Goal: Task Accomplishment & Management: Manage account settings

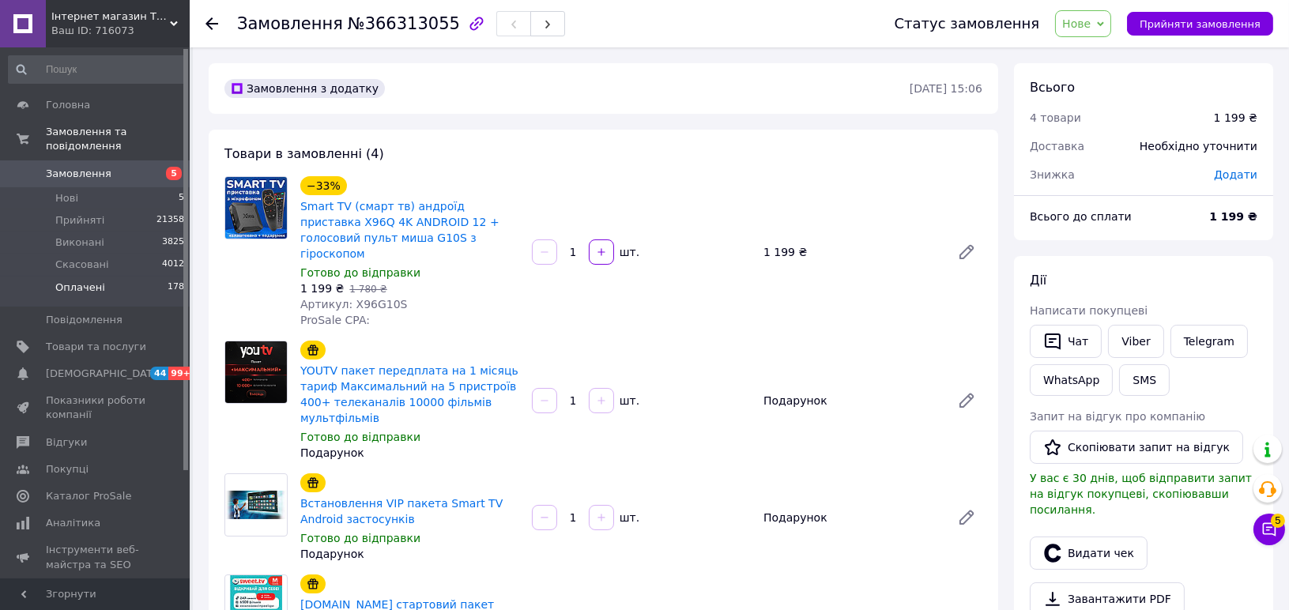
click at [96, 281] on span "Оплачені" at bounding box center [80, 288] width 50 height 14
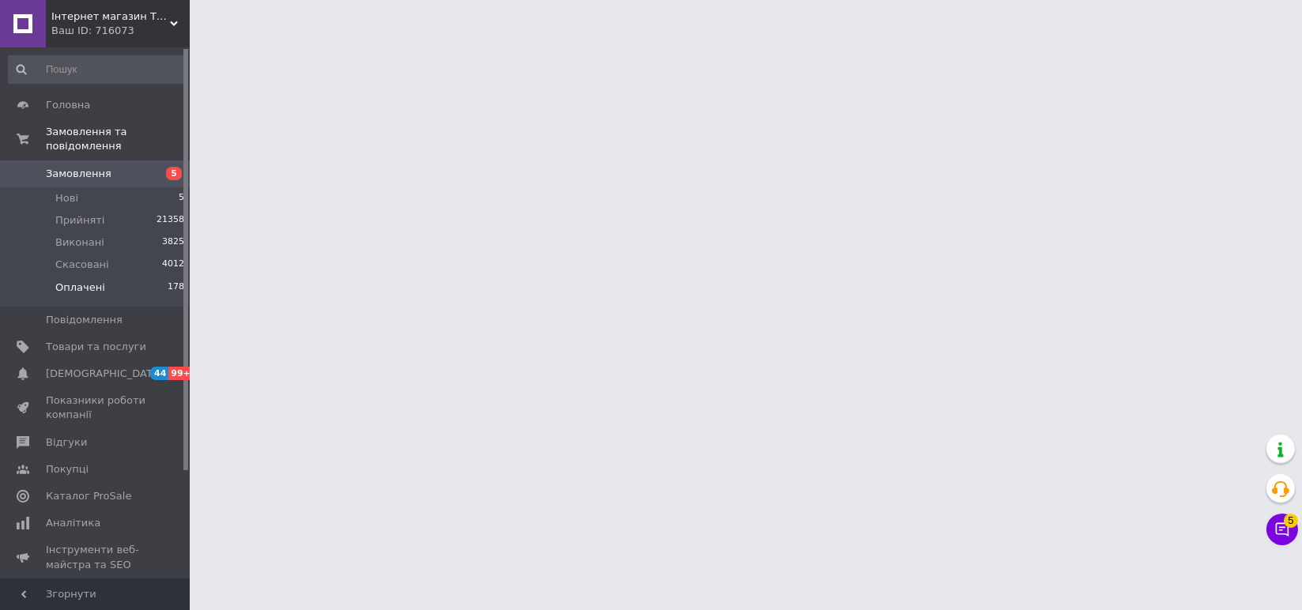
click at [89, 281] on span "Оплачені" at bounding box center [80, 288] width 50 height 14
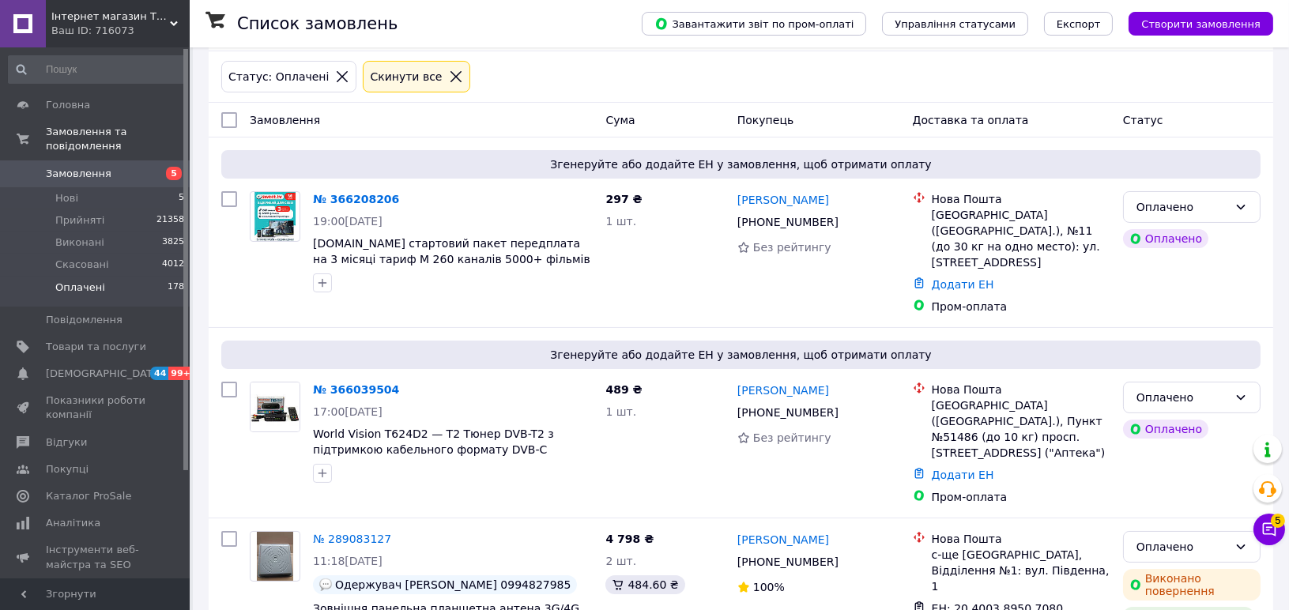
scroll to position [176, 0]
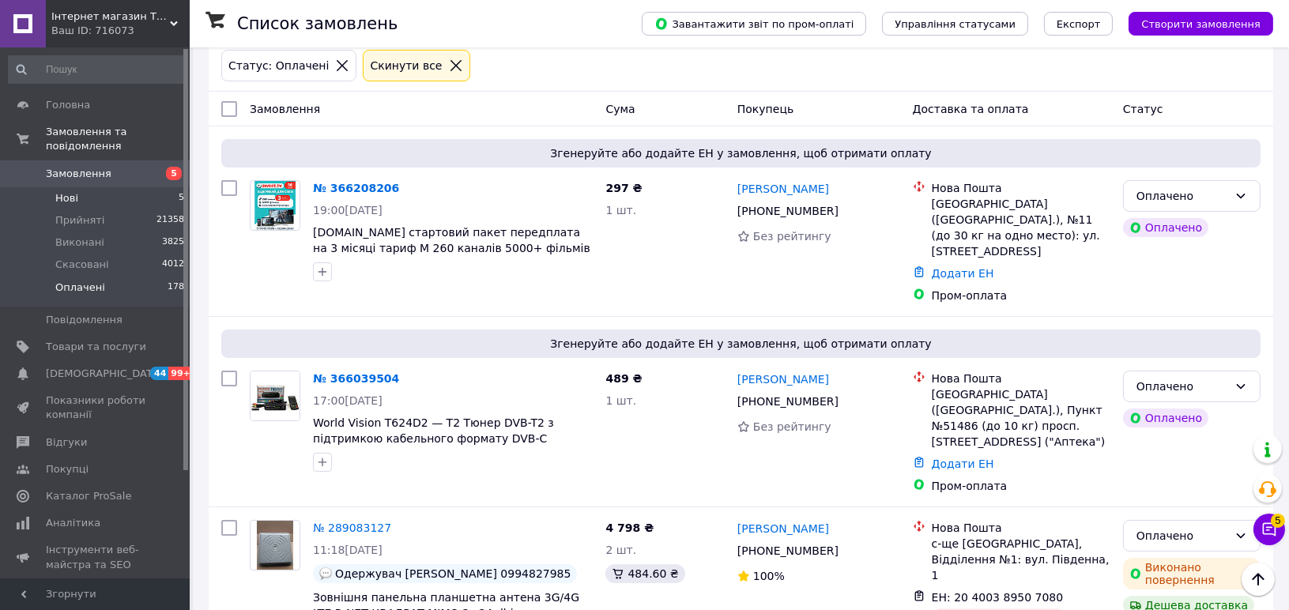
click at [61, 191] on span "Нові" at bounding box center [66, 198] width 23 height 14
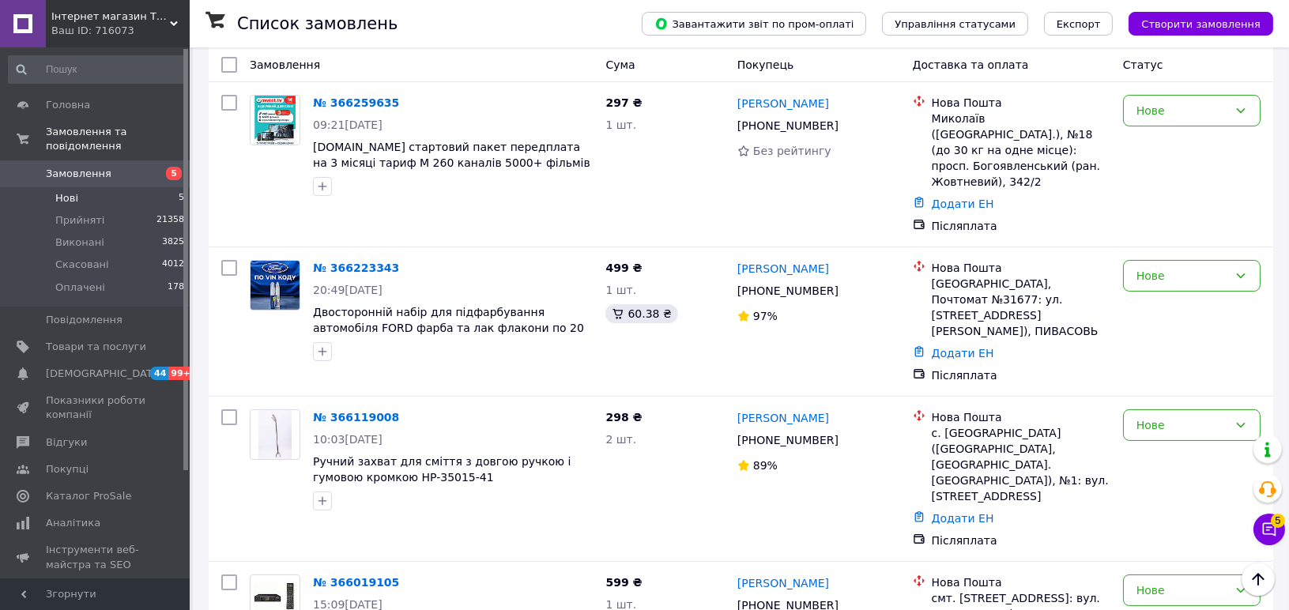
scroll to position [374, 0]
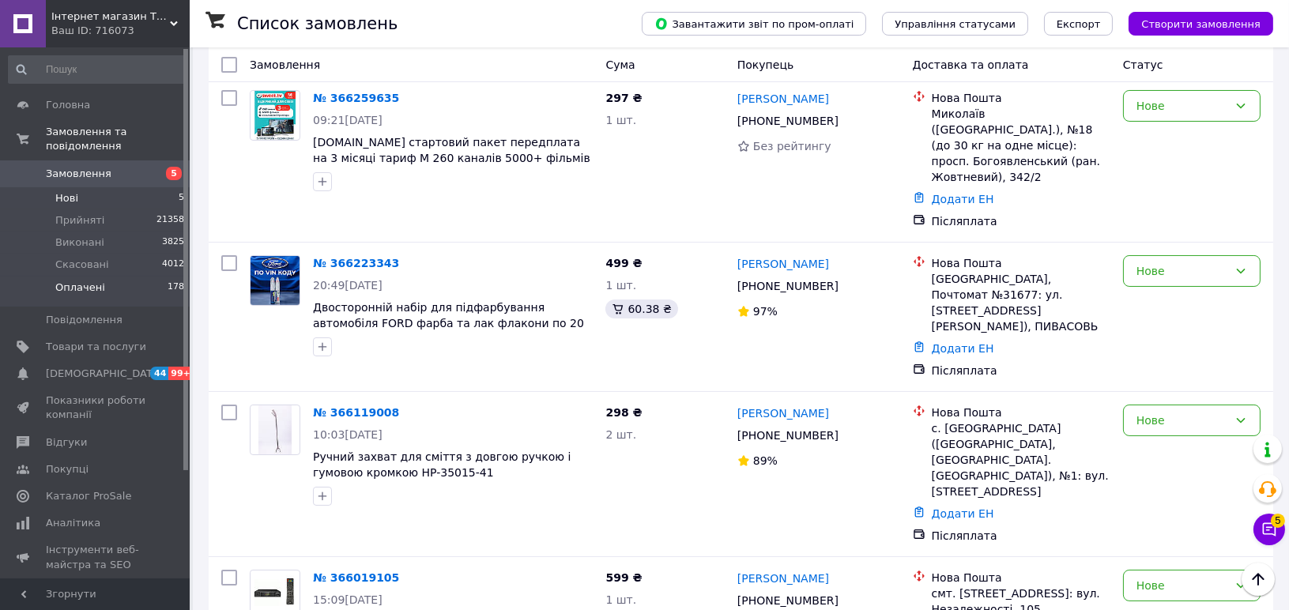
click at [83, 281] on span "Оплачені" at bounding box center [80, 288] width 50 height 14
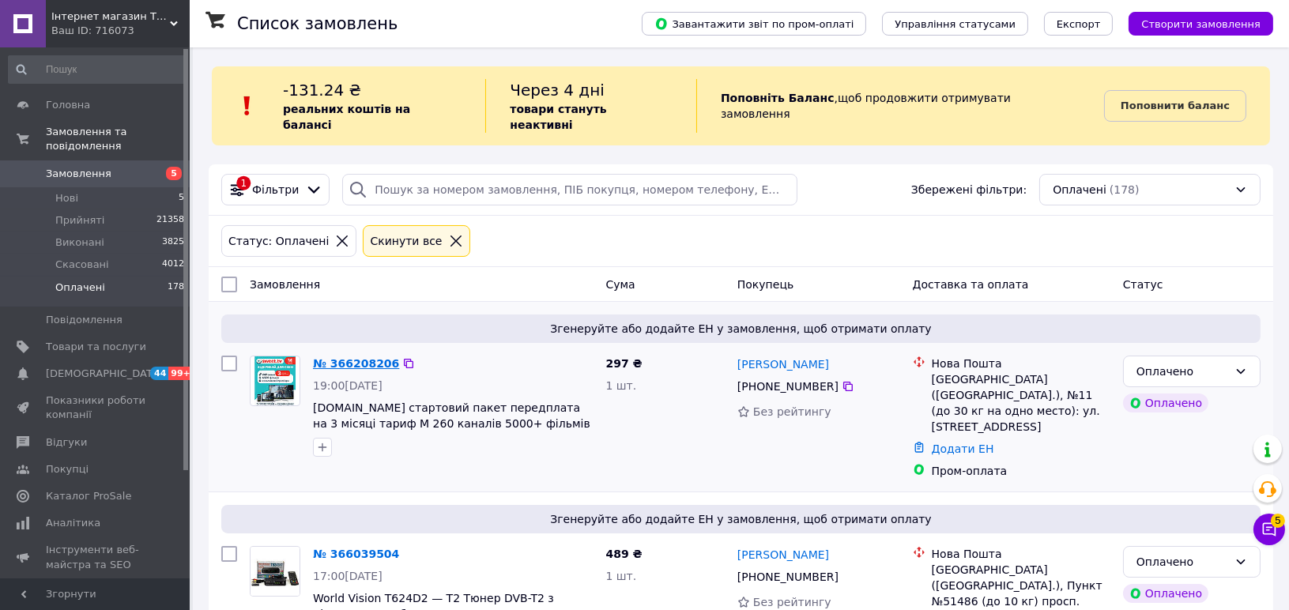
click at [342, 357] on link "№ 366208206" at bounding box center [356, 363] width 86 height 13
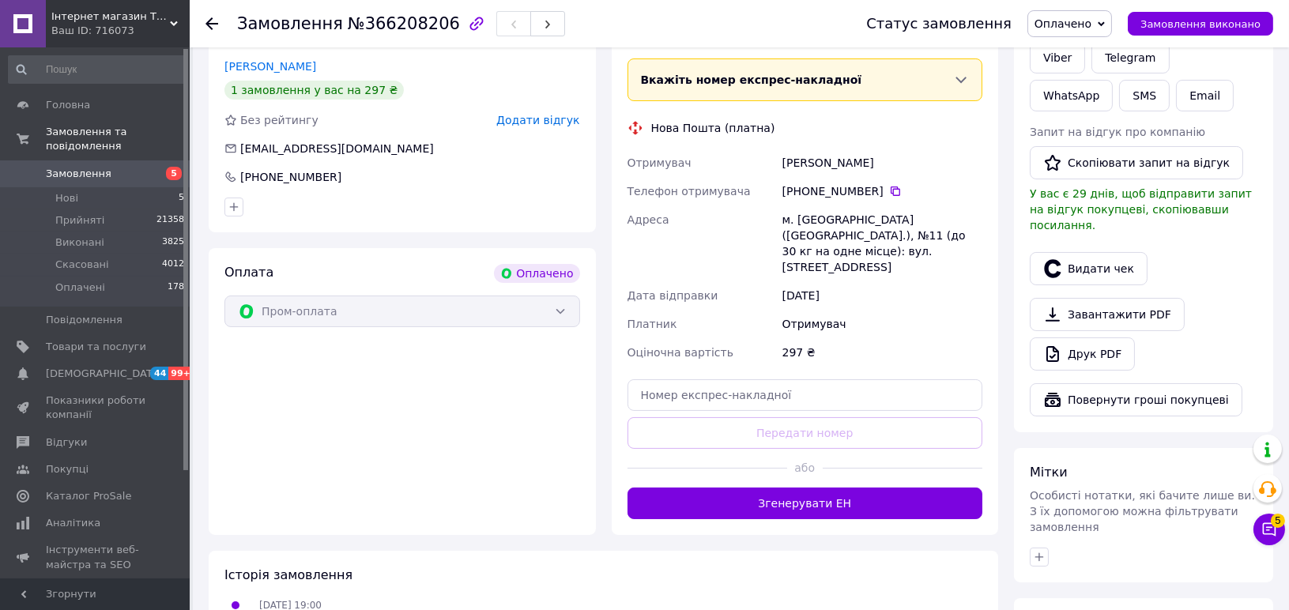
scroll to position [351, 0]
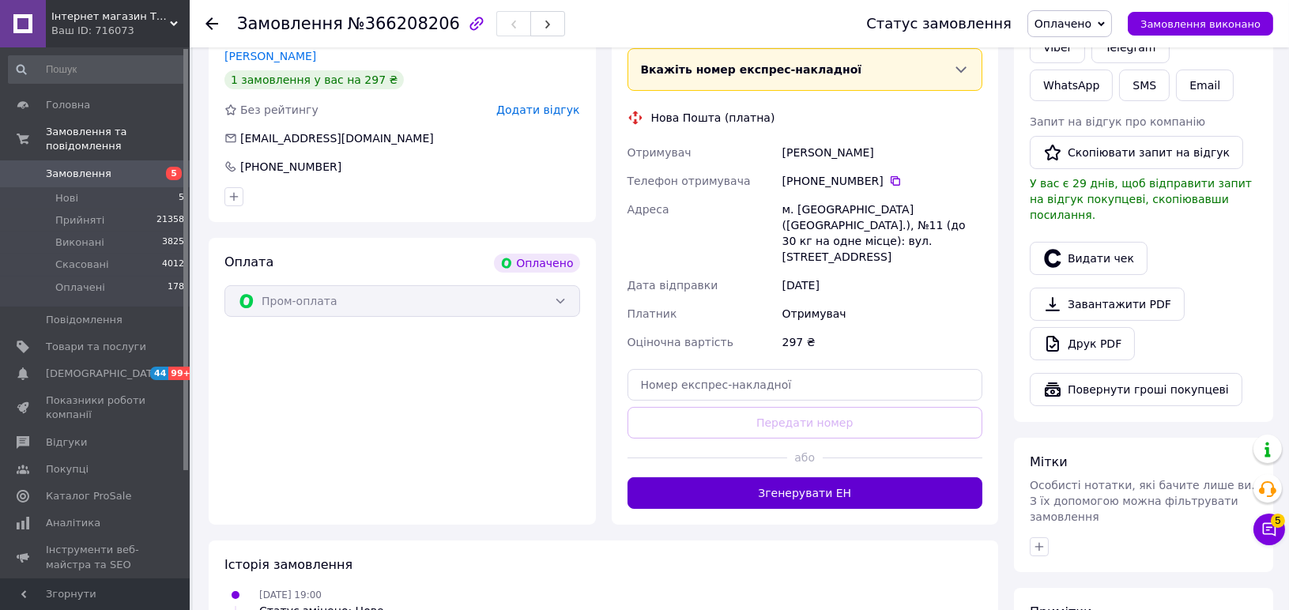
click at [824, 478] on button "Згенерувати ЕН" at bounding box center [806, 494] width 356 height 32
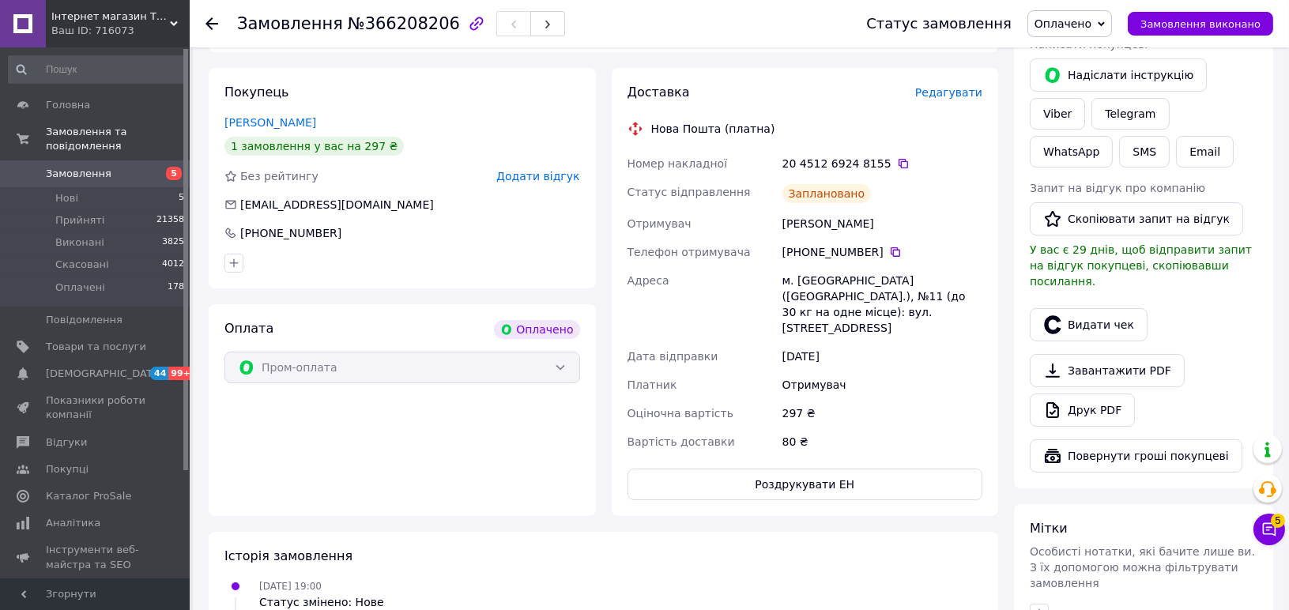
scroll to position [176, 0]
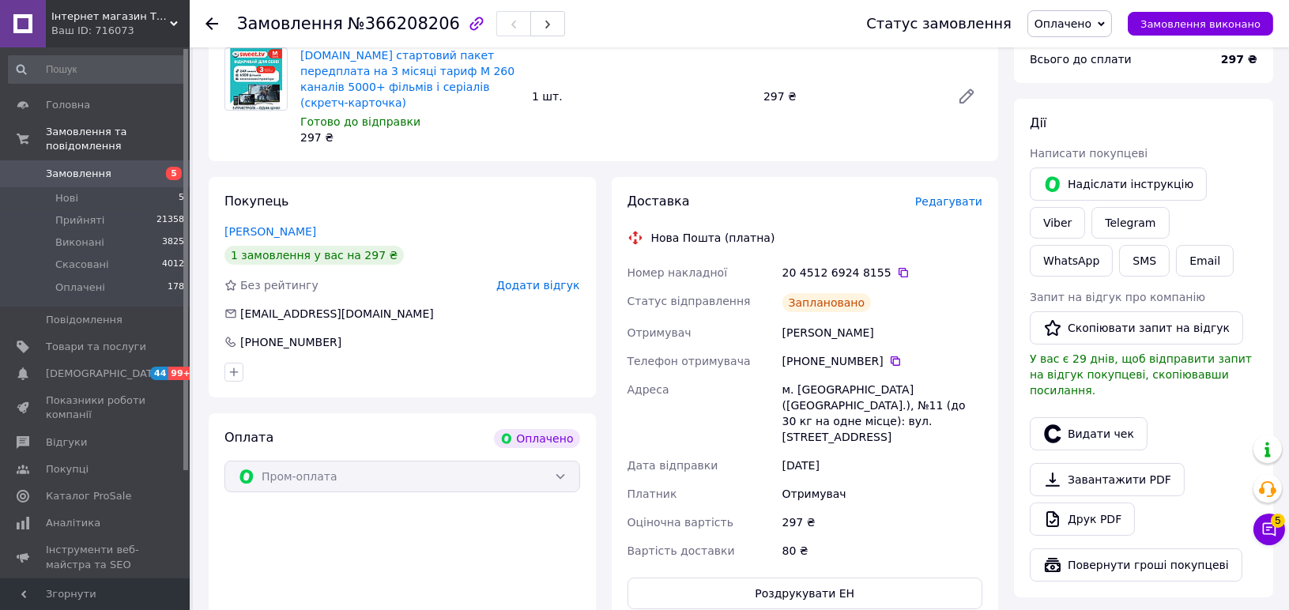
click at [889, 265] on div "20 4512 6924 8155" at bounding box center [883, 273] width 200 height 16
click at [899, 268] on icon at bounding box center [903, 272] width 9 height 9
click at [100, 277] on li "Оплачені 178" at bounding box center [97, 292] width 194 height 30
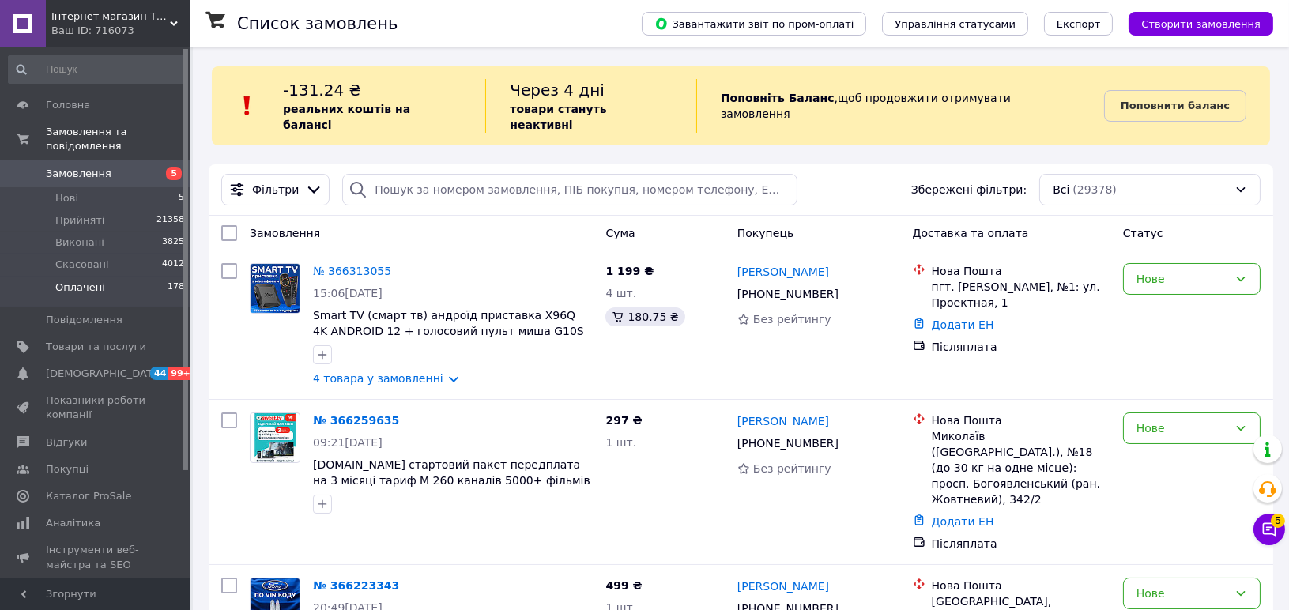
click at [74, 281] on span "Оплачені" at bounding box center [80, 288] width 50 height 14
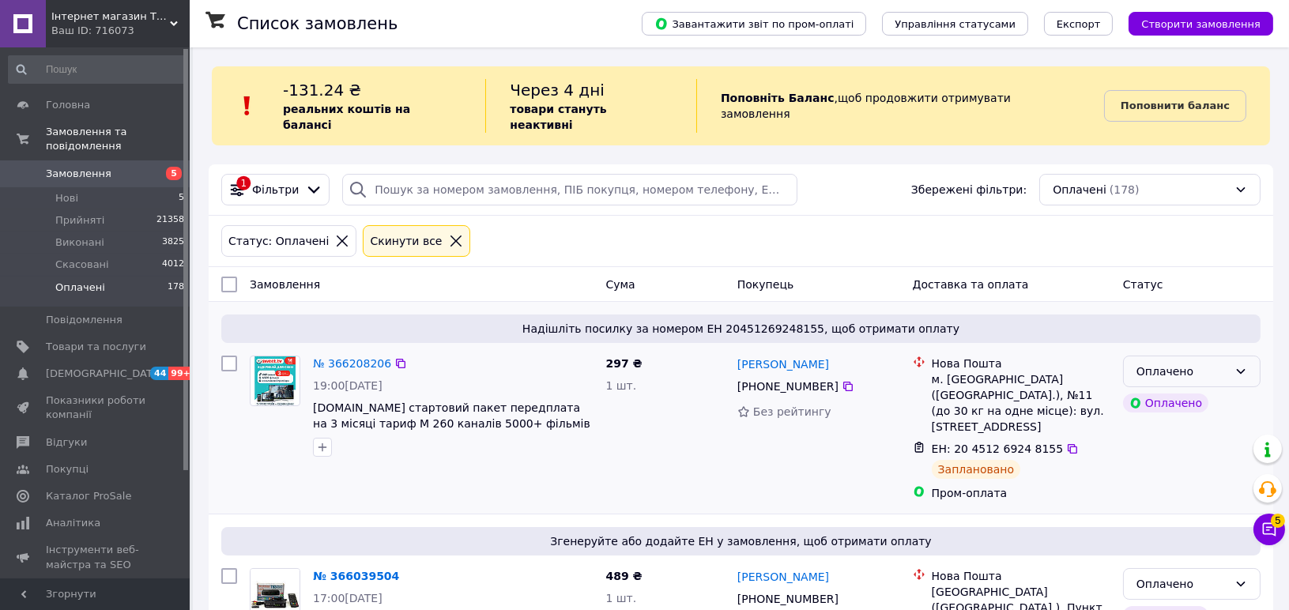
click at [1196, 363] on div "Оплачено" at bounding box center [1183, 371] width 92 height 17
click at [1191, 386] on li "Прийнято" at bounding box center [1192, 390] width 136 height 28
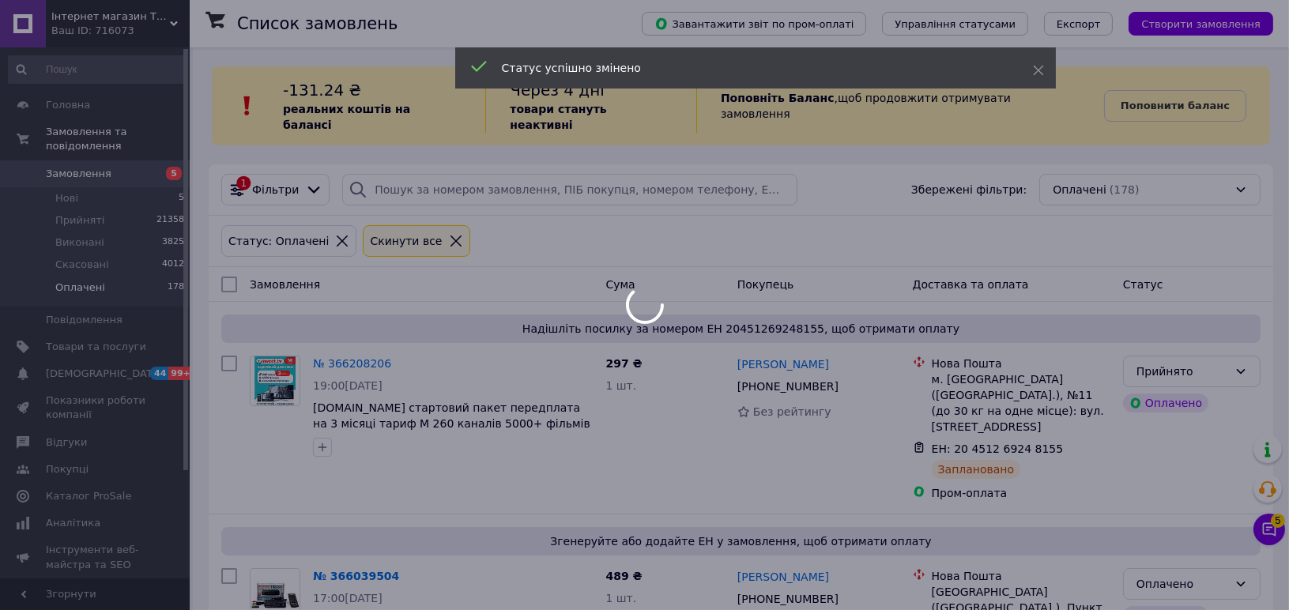
scroll to position [176, 0]
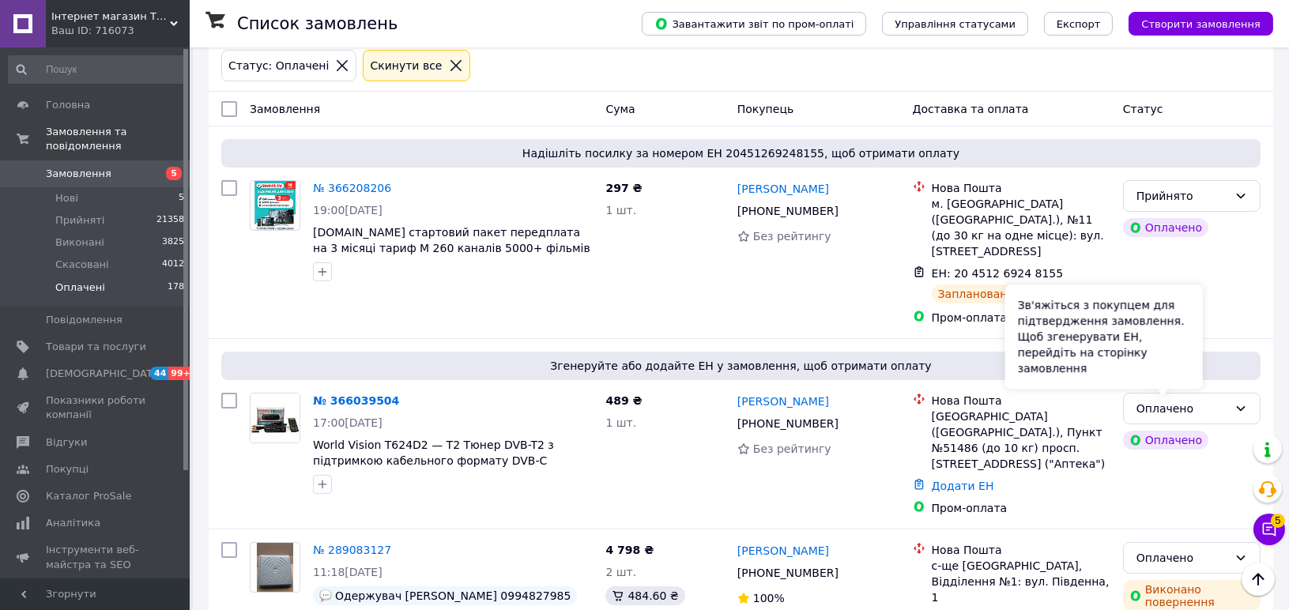
click at [1182, 379] on div "Зв'яжіться з покупцем для підтвердження замовлення. Щоб згенерувати ЕН, перейді…" at bounding box center [1105, 337] width 198 height 104
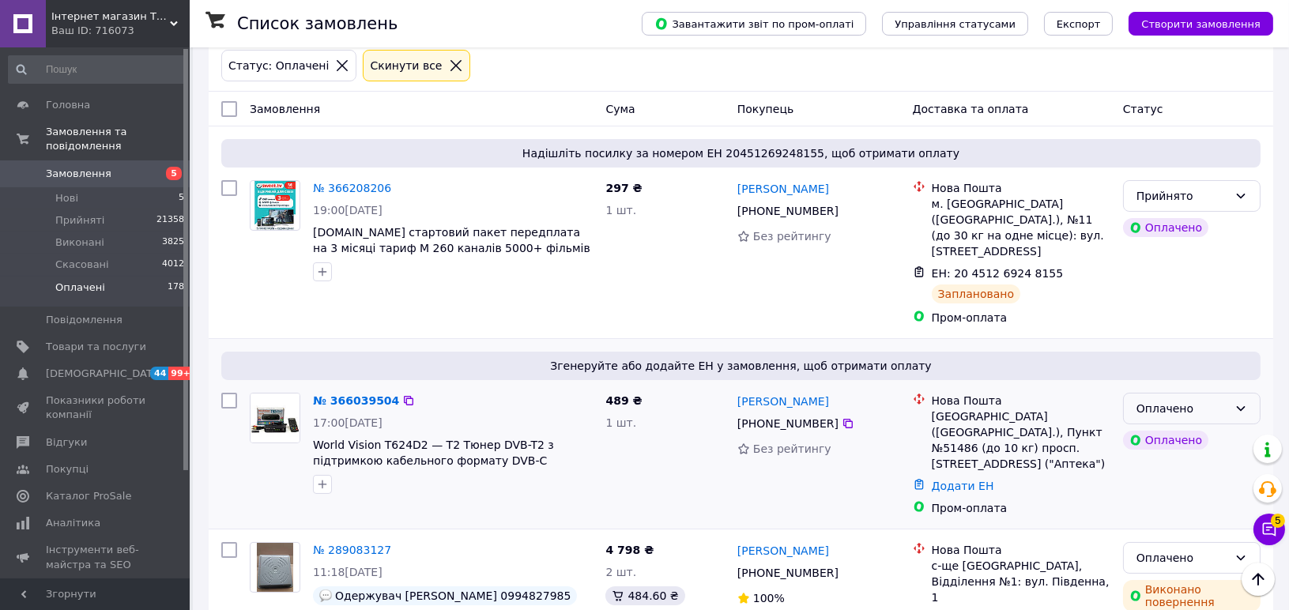
click at [1225, 400] on div "Оплачено" at bounding box center [1183, 408] width 92 height 17
click at [1214, 413] on li "Прийнято" at bounding box center [1192, 410] width 136 height 28
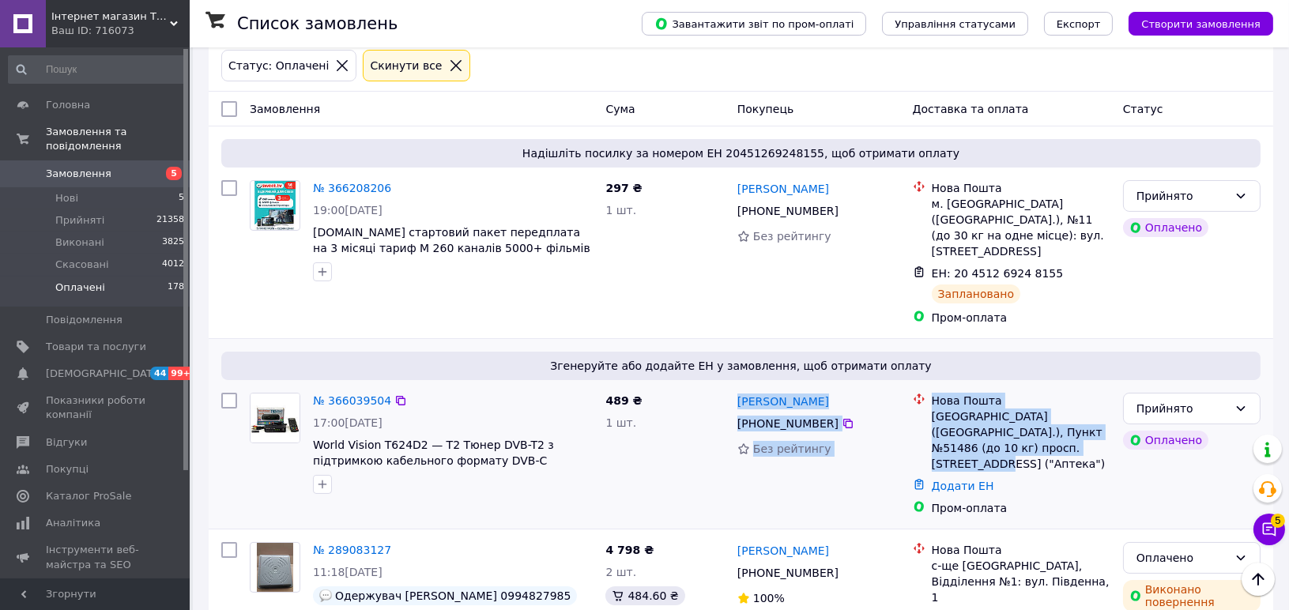
drag, startPoint x: 732, startPoint y: 368, endPoint x: 1097, endPoint y: 420, distance: 368.2
click at [1097, 420] on div "№ 366039504 17:00[DATE] World Vision T624D2 — Т2 Тюнер DVB-T2 з підтримкою кабе…" at bounding box center [741, 455] width 1052 height 136
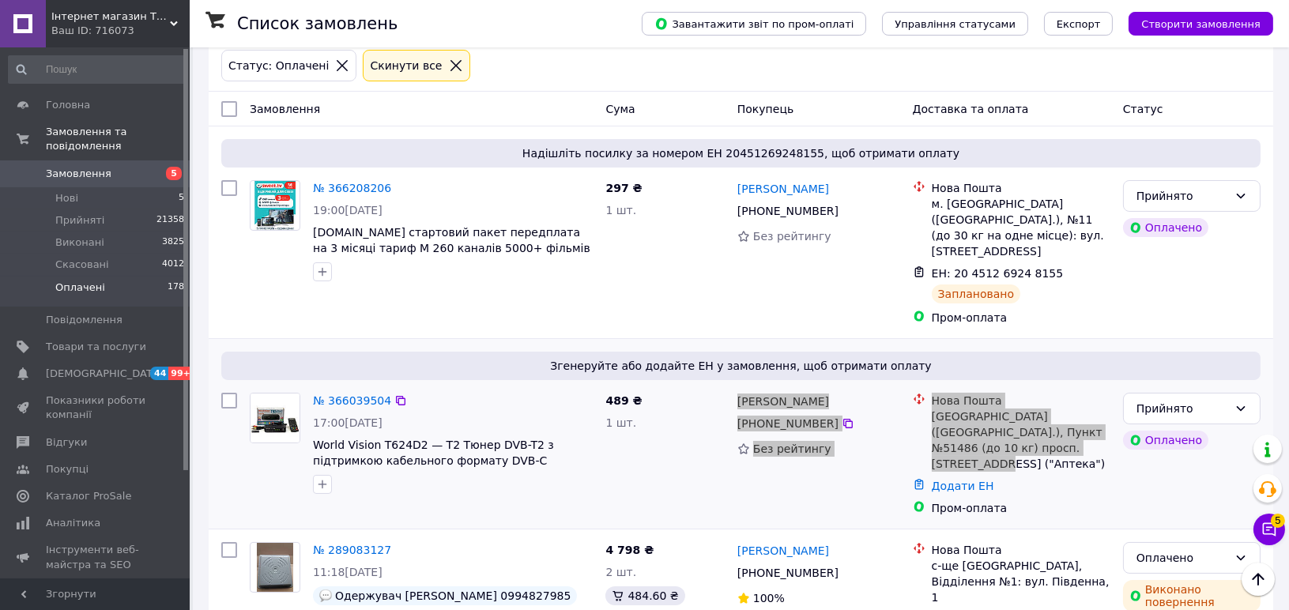
copy div "[PERSON_NAME] [PHONE_NUMBER] Без рейтингу Нова Пошта Київ ([GEOGRAPHIC_DATA].),…"
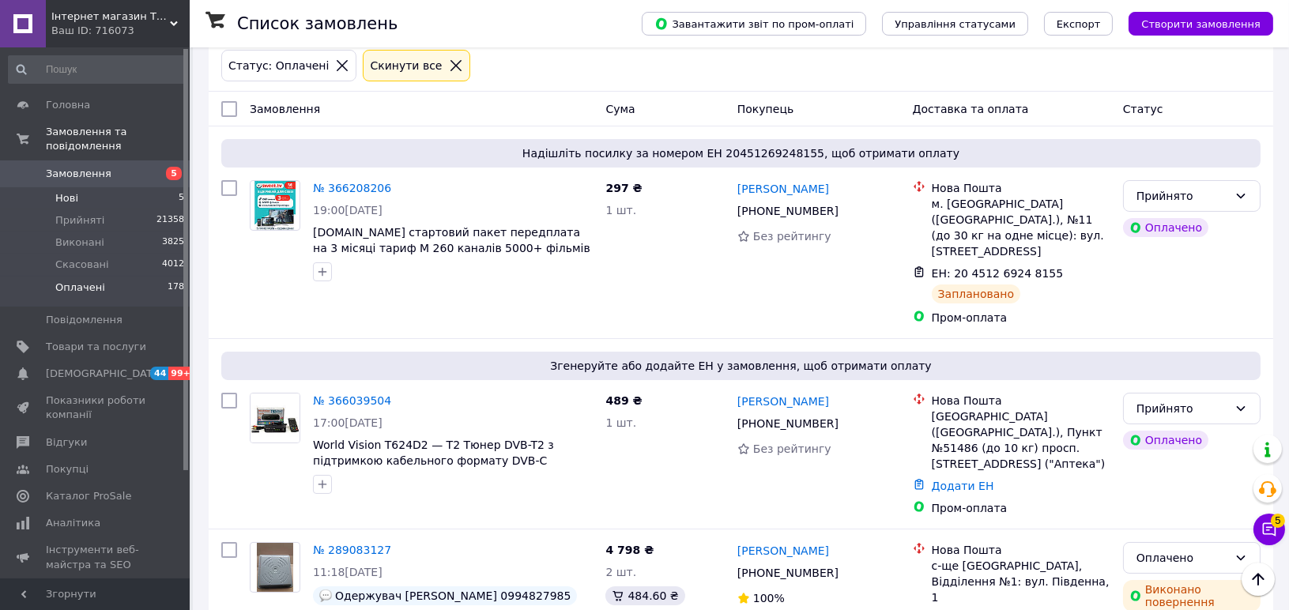
click at [74, 191] on span "Нові" at bounding box center [66, 198] width 23 height 14
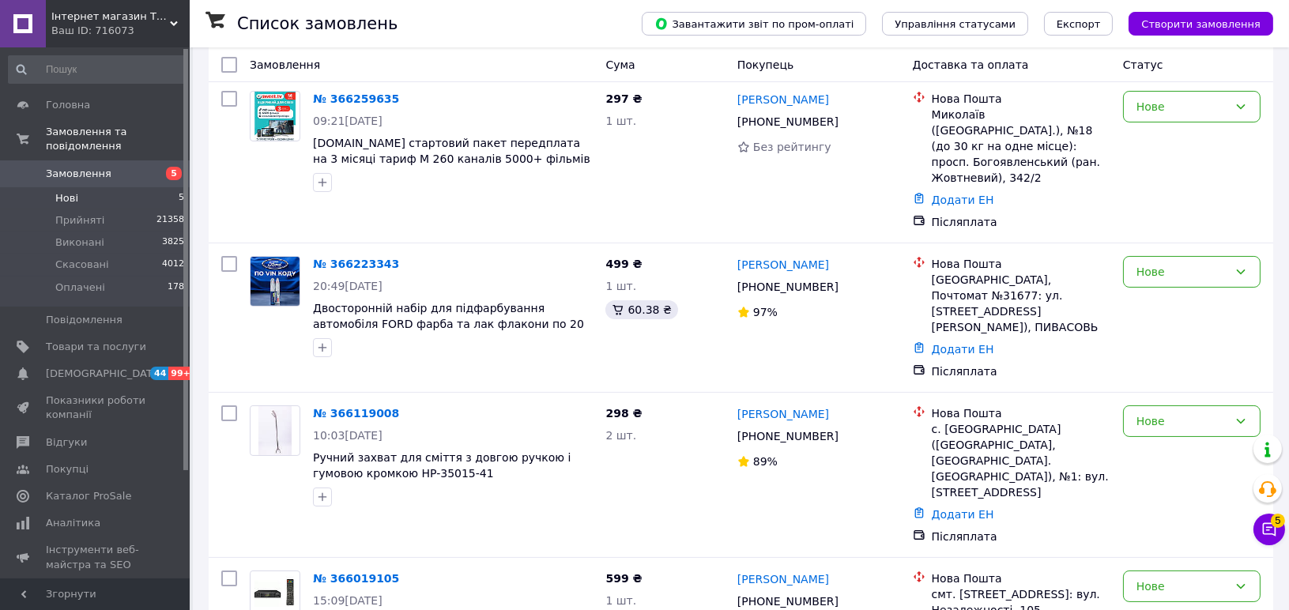
scroll to position [374, 0]
click at [1147, 577] on div "Нове" at bounding box center [1183, 585] width 92 height 17
click at [1163, 389] on li "Прийнято" at bounding box center [1192, 386] width 136 height 28
click at [330, 572] on link "№ 366019105" at bounding box center [352, 578] width 78 height 13
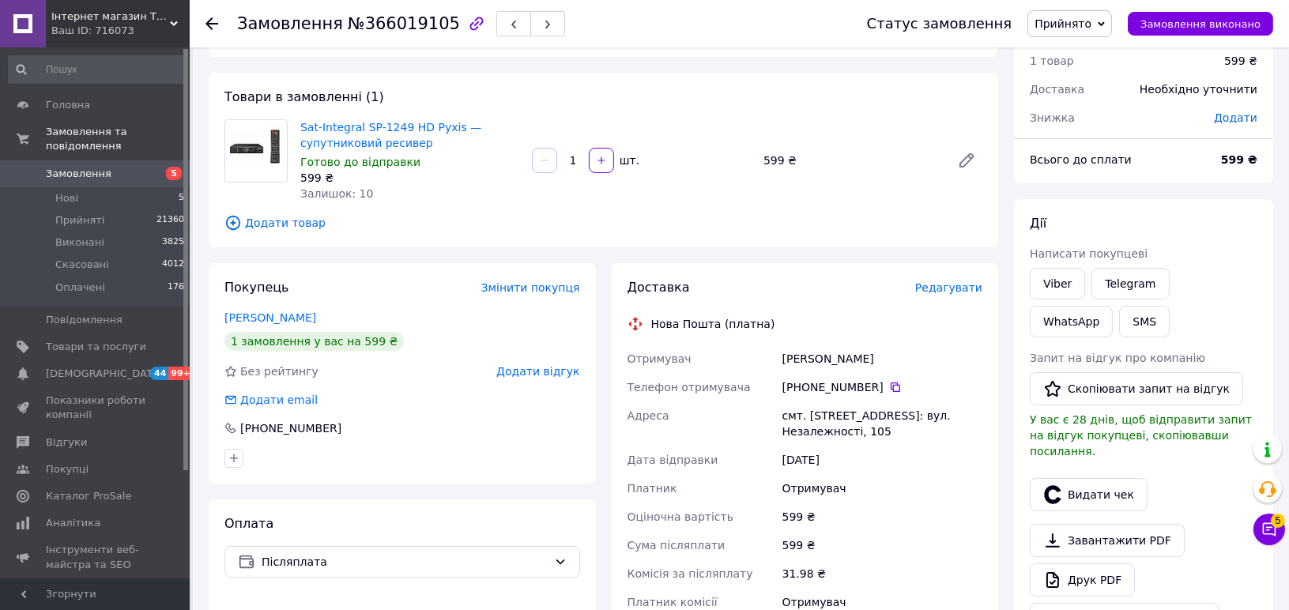
scroll to position [23, 0]
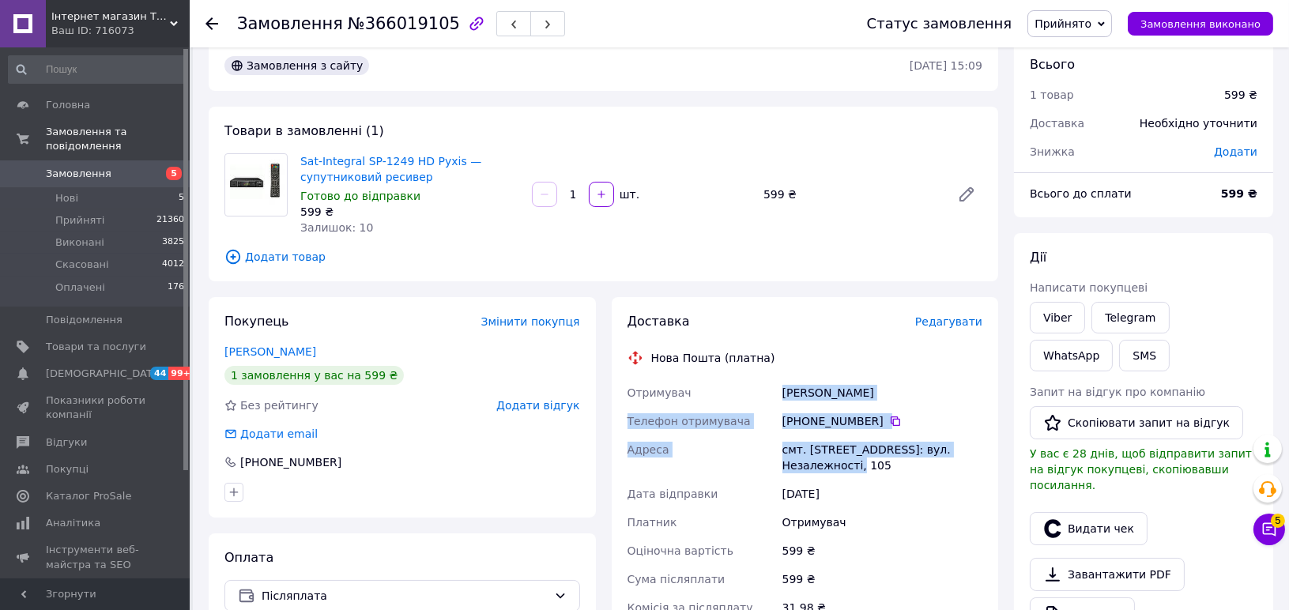
drag, startPoint x: 787, startPoint y: 391, endPoint x: 878, endPoint y: 462, distance: 115.0
click at [878, 462] on div "Отримувач [PERSON_NAME] Телефон отримувача [PHONE_NUMBER]   [GEOGRAPHIC_DATA] с…" at bounding box center [806, 523] width 362 height 288
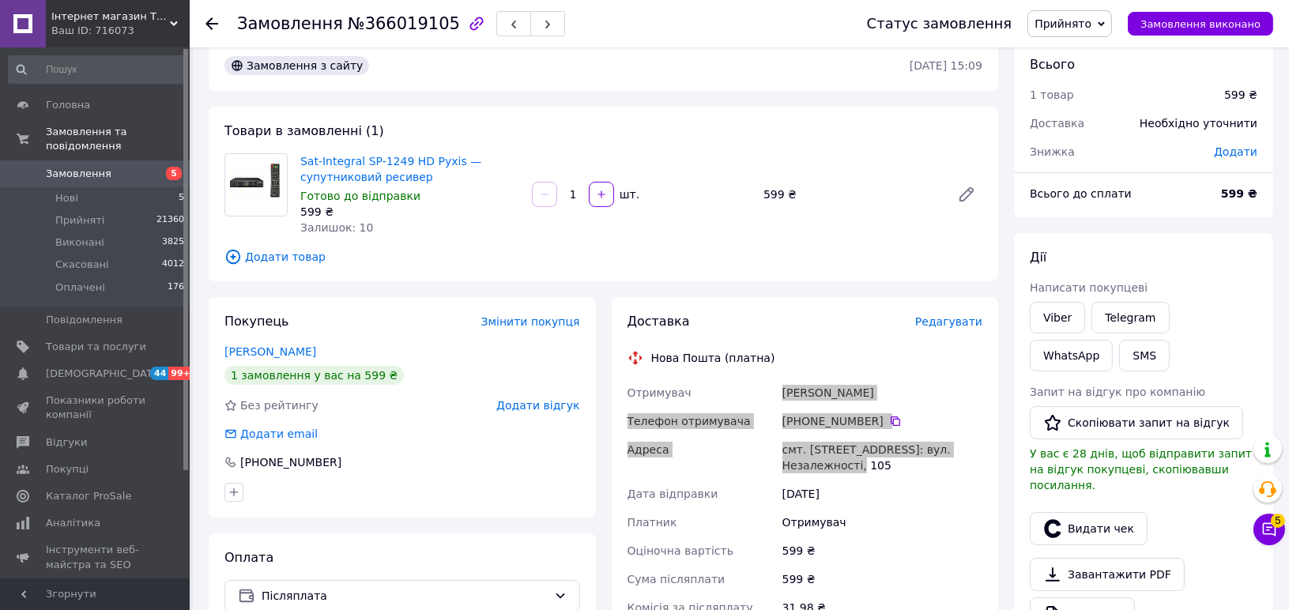
copy div "[PERSON_NAME] Телефон отримувача [PHONE_NUMBER]   [GEOGRAPHIC_DATA] смт. [STREE…"
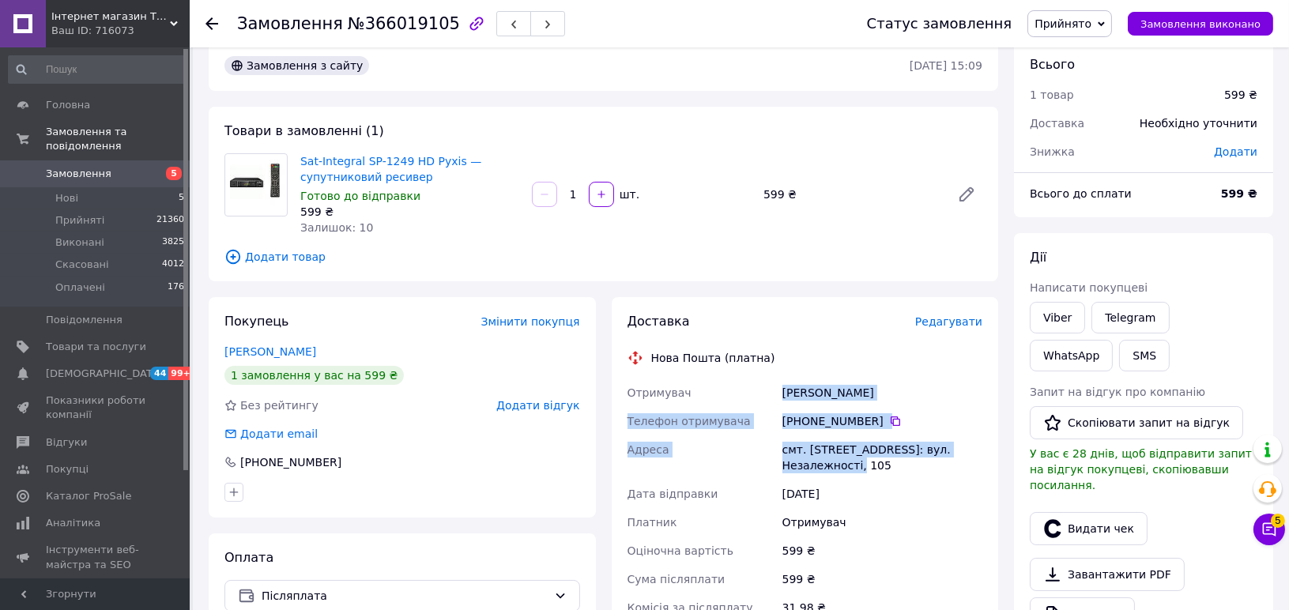
copy div "[PERSON_NAME] Телефон отримувача [PHONE_NUMBER]   [GEOGRAPHIC_DATA] смт. [STREE…"
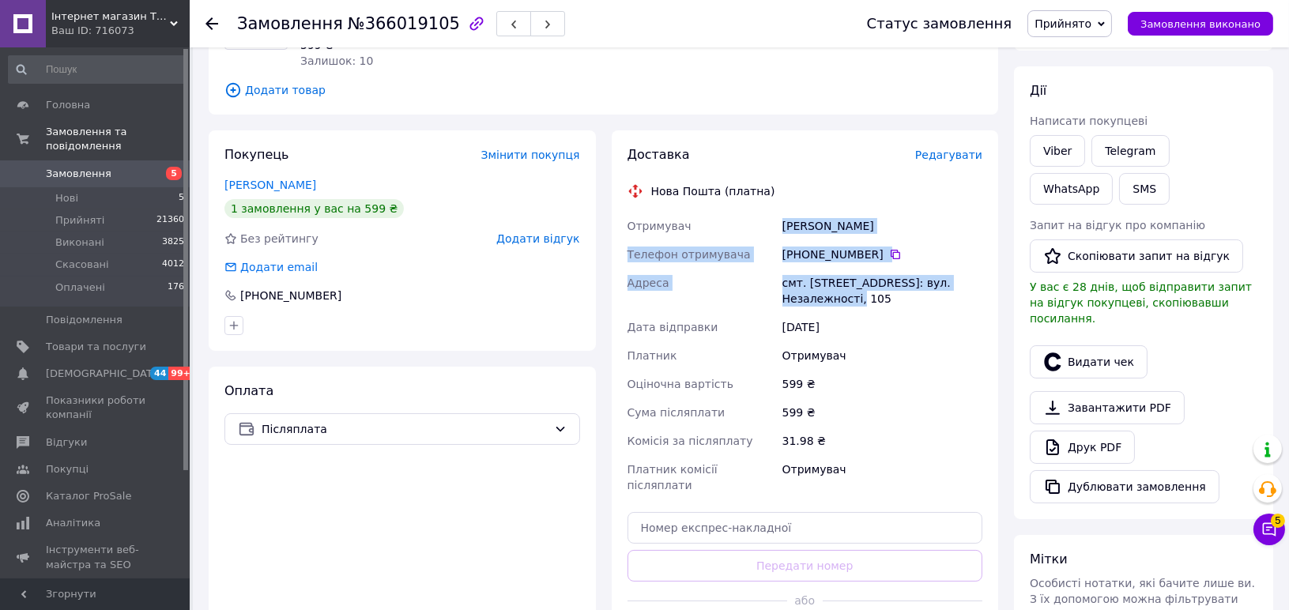
scroll to position [198, 0]
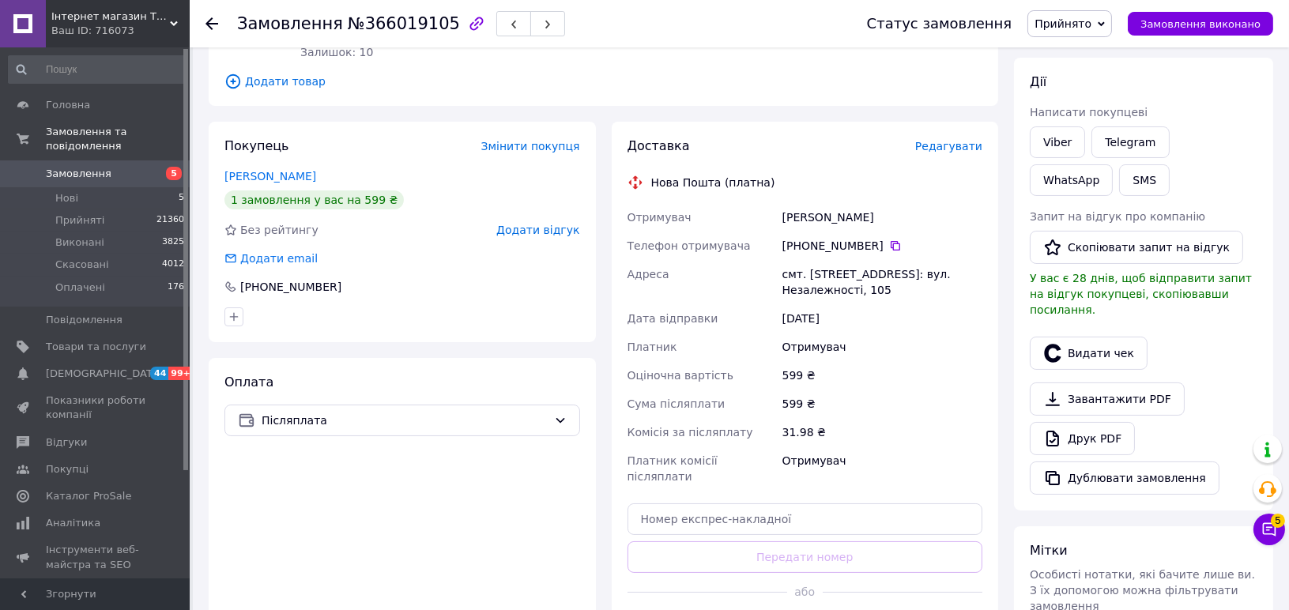
click at [873, 329] on div "[DATE]" at bounding box center [883, 318] width 206 height 28
click at [891, 243] on icon at bounding box center [895, 245] width 9 height 9
drag, startPoint x: 783, startPoint y: 220, endPoint x: 912, endPoint y: 219, distance: 129.7
click at [912, 219] on div "[PERSON_NAME]" at bounding box center [883, 217] width 206 height 28
copy div "[PERSON_NAME]"
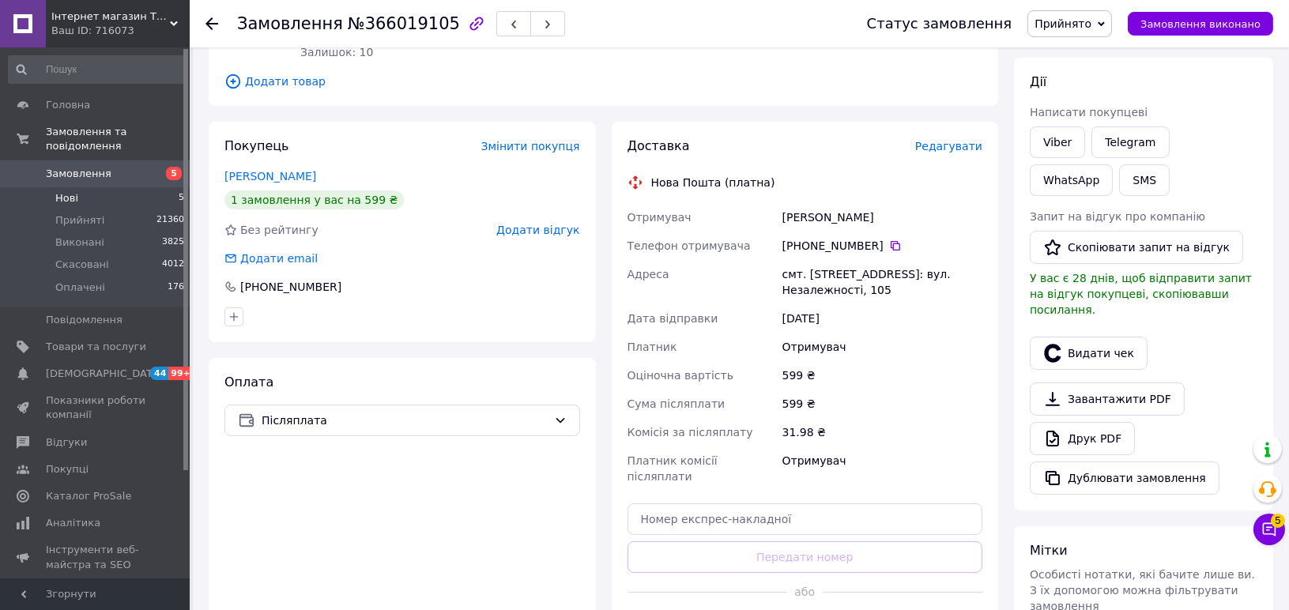
click at [62, 191] on span "Нові" at bounding box center [66, 198] width 23 height 14
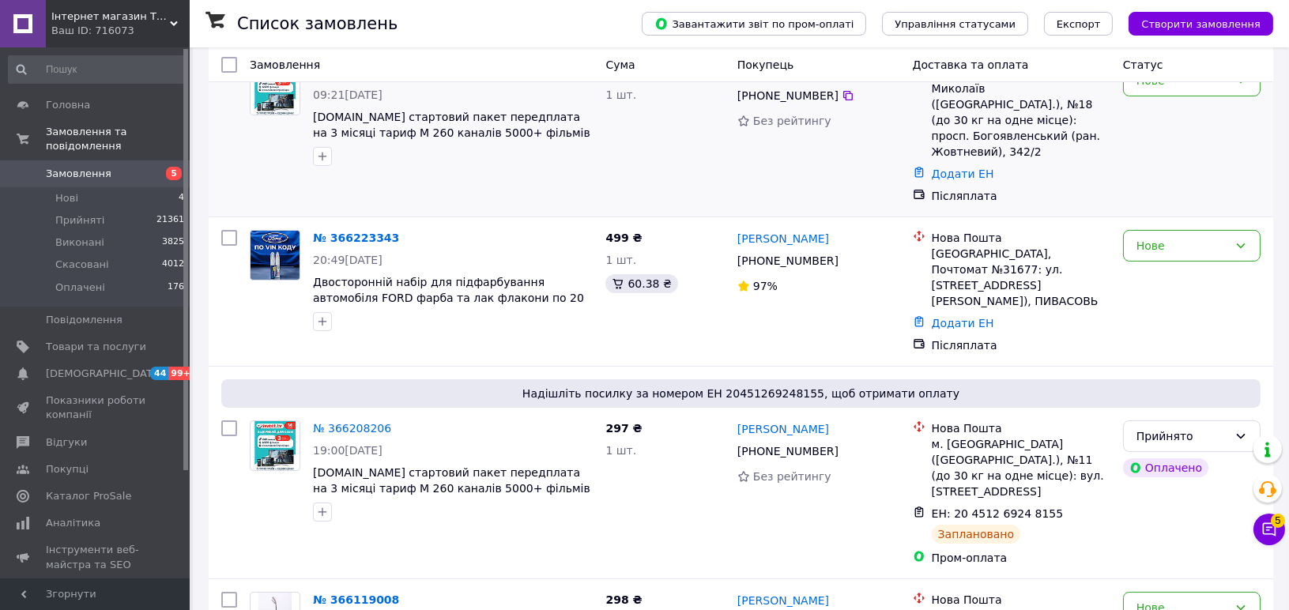
scroll to position [439, 0]
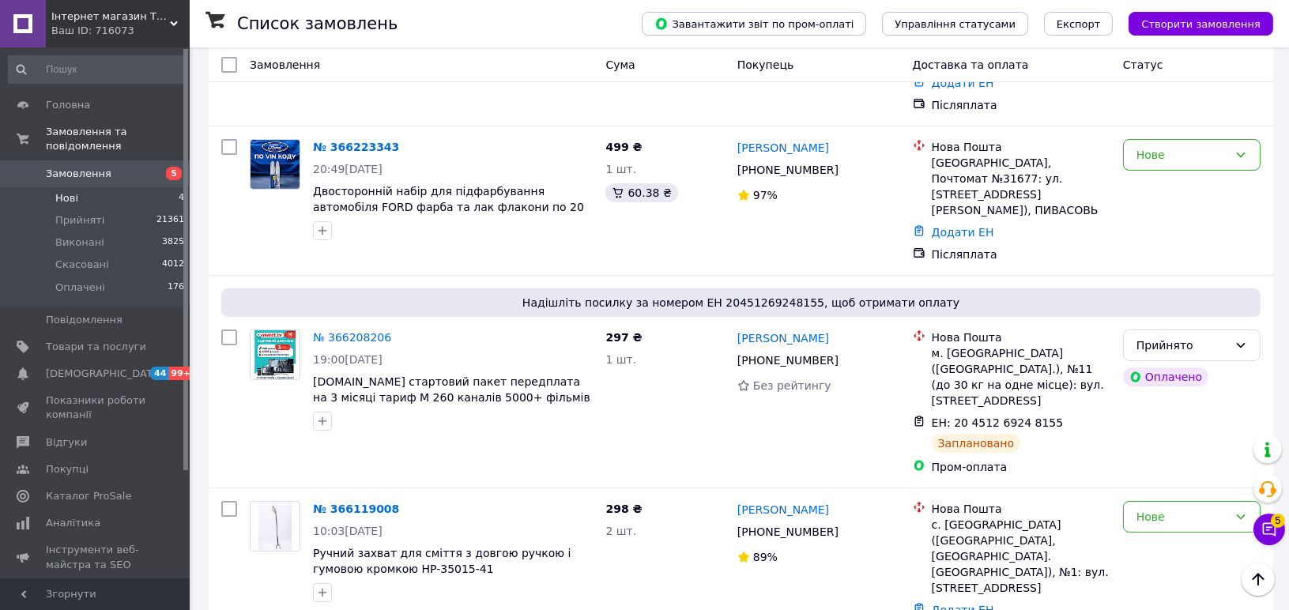
click at [81, 187] on li "Нові 4" at bounding box center [97, 198] width 194 height 22
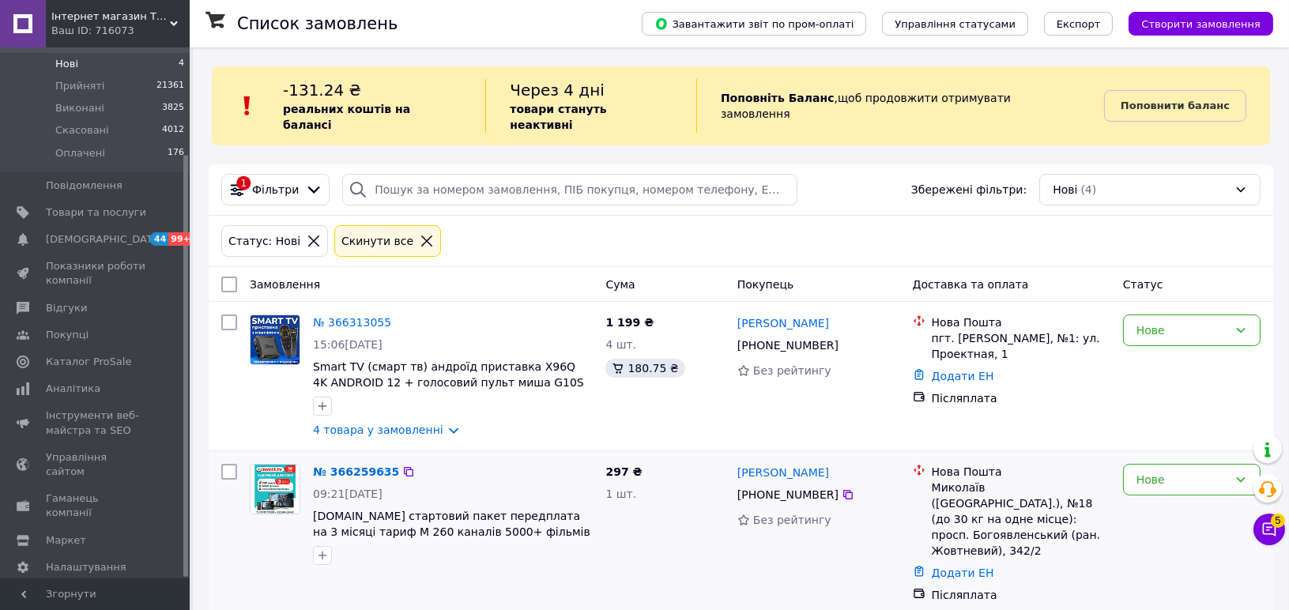
scroll to position [256, 0]
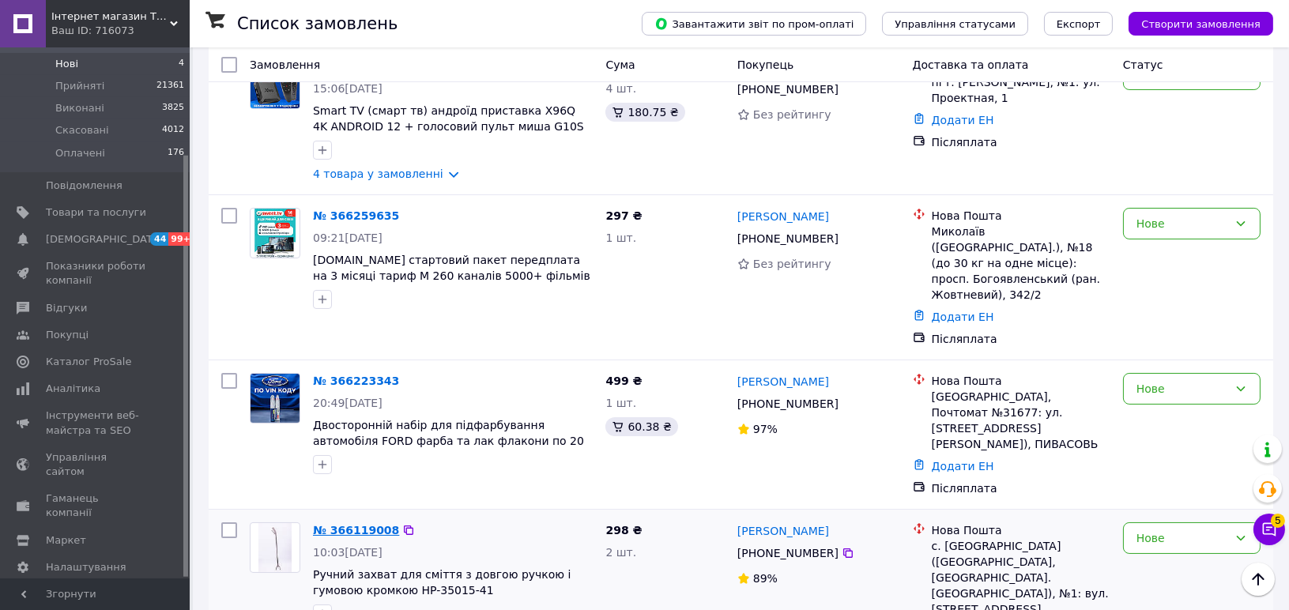
click at [366, 524] on link "№ 366119008" at bounding box center [356, 530] width 86 height 13
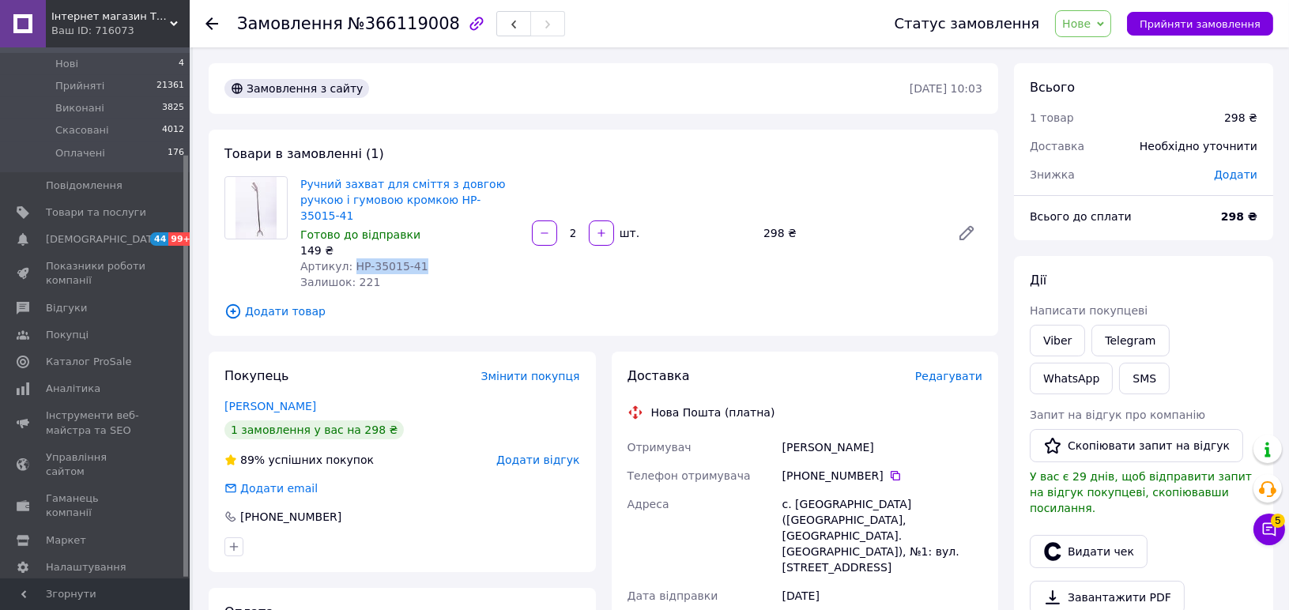
drag, startPoint x: 346, startPoint y: 249, endPoint x: 410, endPoint y: 248, distance: 63.3
click at [410, 260] on span "Артикул: HP-35015-41" at bounding box center [364, 266] width 128 height 13
copy span "HP-35015-41"
click at [1238, 24] on span "Прийняти замовлення" at bounding box center [1200, 24] width 121 height 12
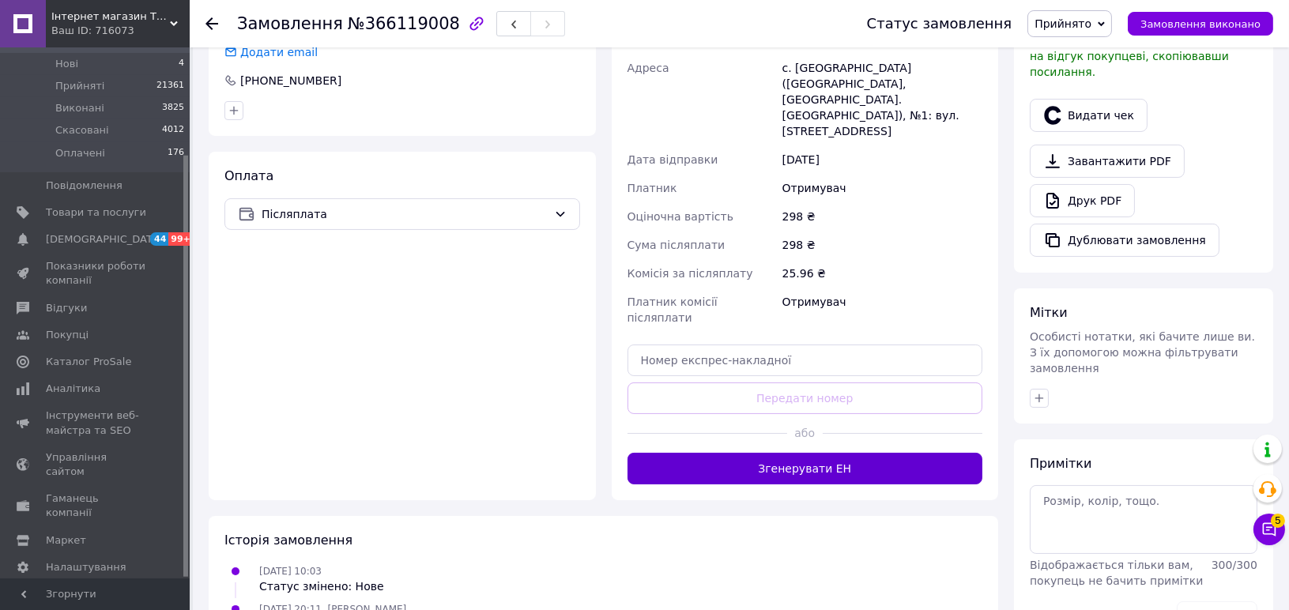
scroll to position [439, 0]
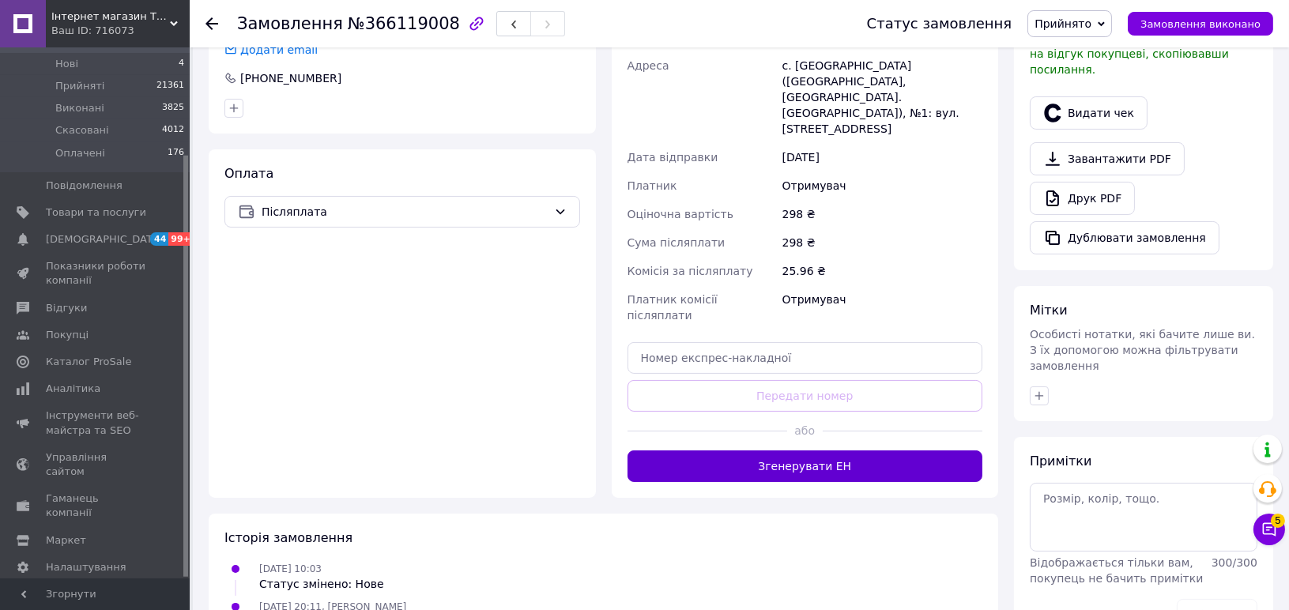
click at [863, 451] on button "Згенерувати ЕН" at bounding box center [806, 467] width 356 height 32
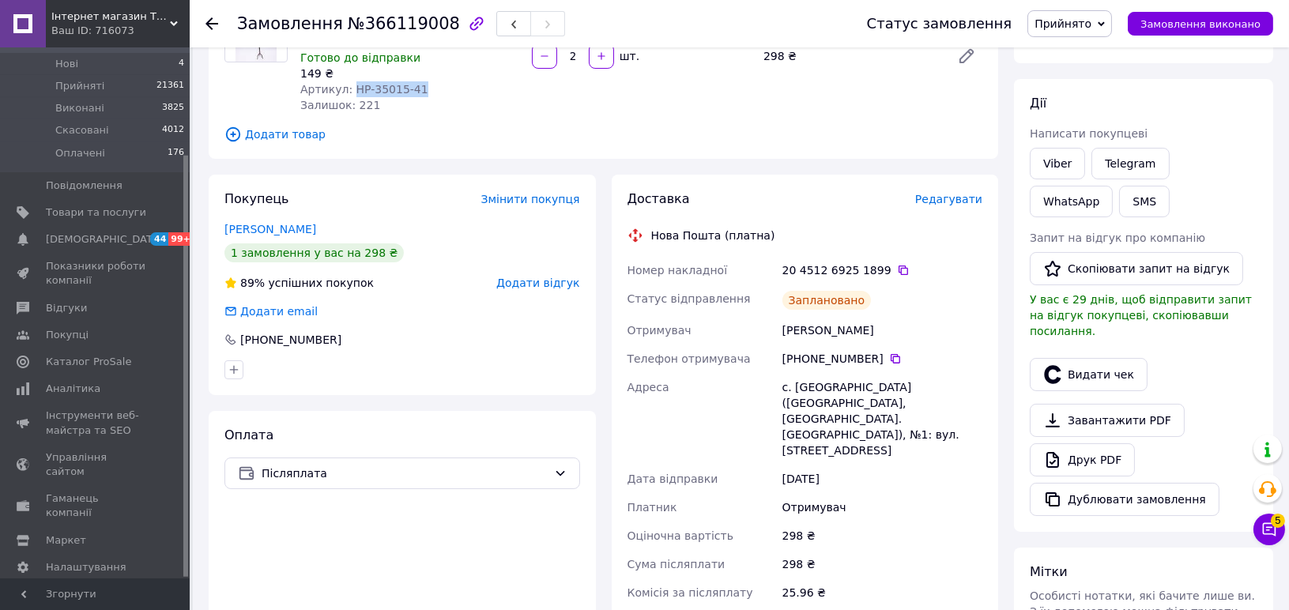
scroll to position [176, 0]
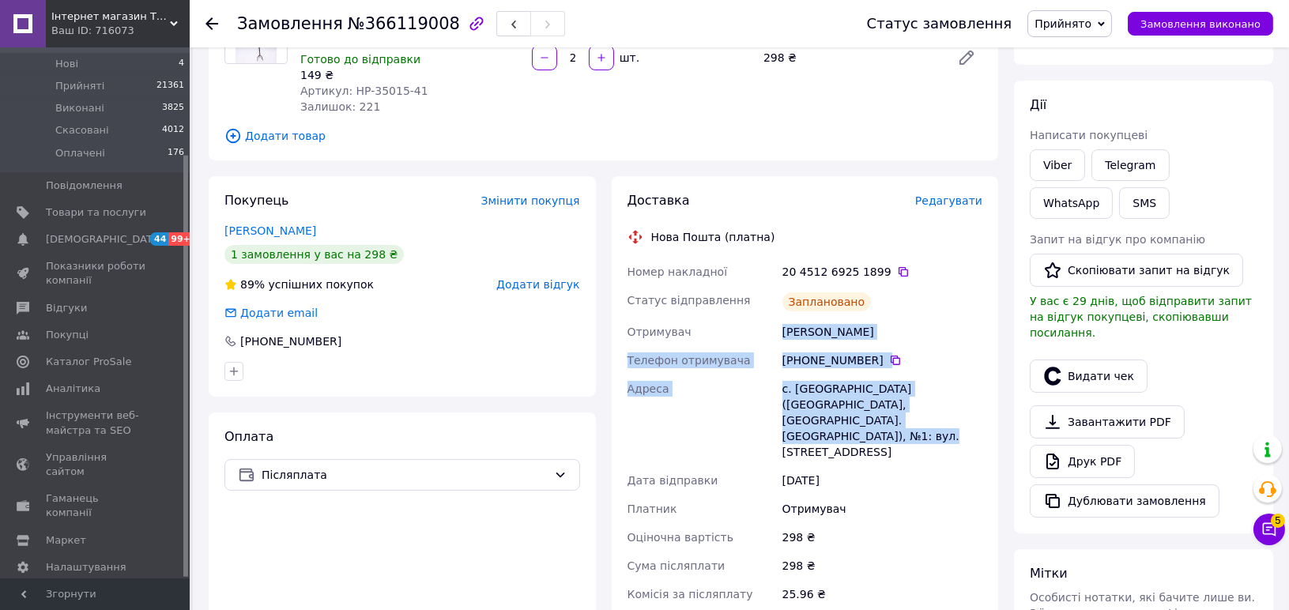
drag, startPoint x: 784, startPoint y: 315, endPoint x: 863, endPoint y: 402, distance: 117.5
click at [863, 402] on div "Номер накладної 20 4512 6925 1899   Статус відправлення Заплановано Отримувач […" at bounding box center [806, 470] width 362 height 424
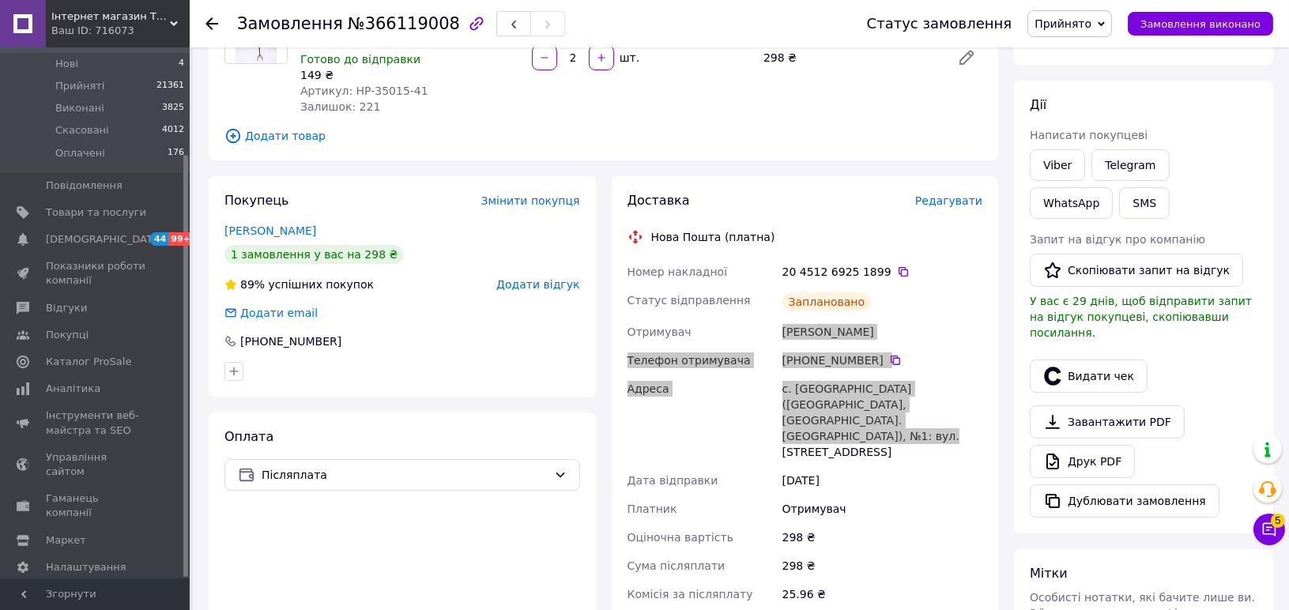
copy div "[PERSON_NAME] отримувача [PHONE_NUMBER]   Адреса с. [GEOGRAPHIC_DATA] ([GEOGRAP…"
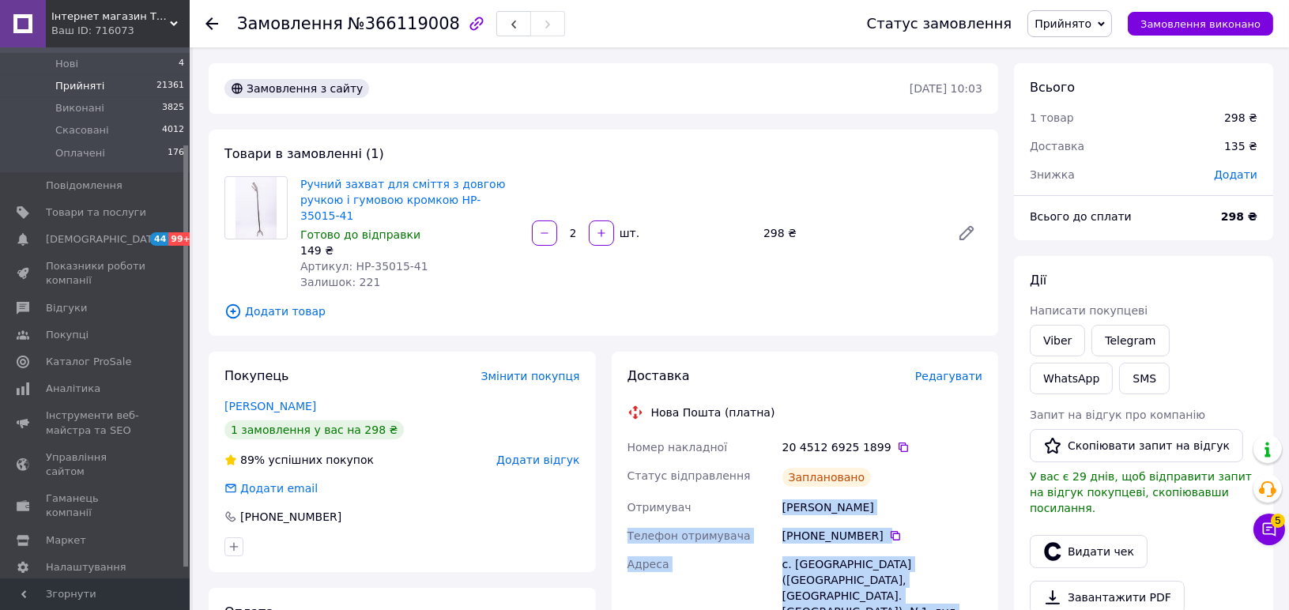
scroll to position [47, 0]
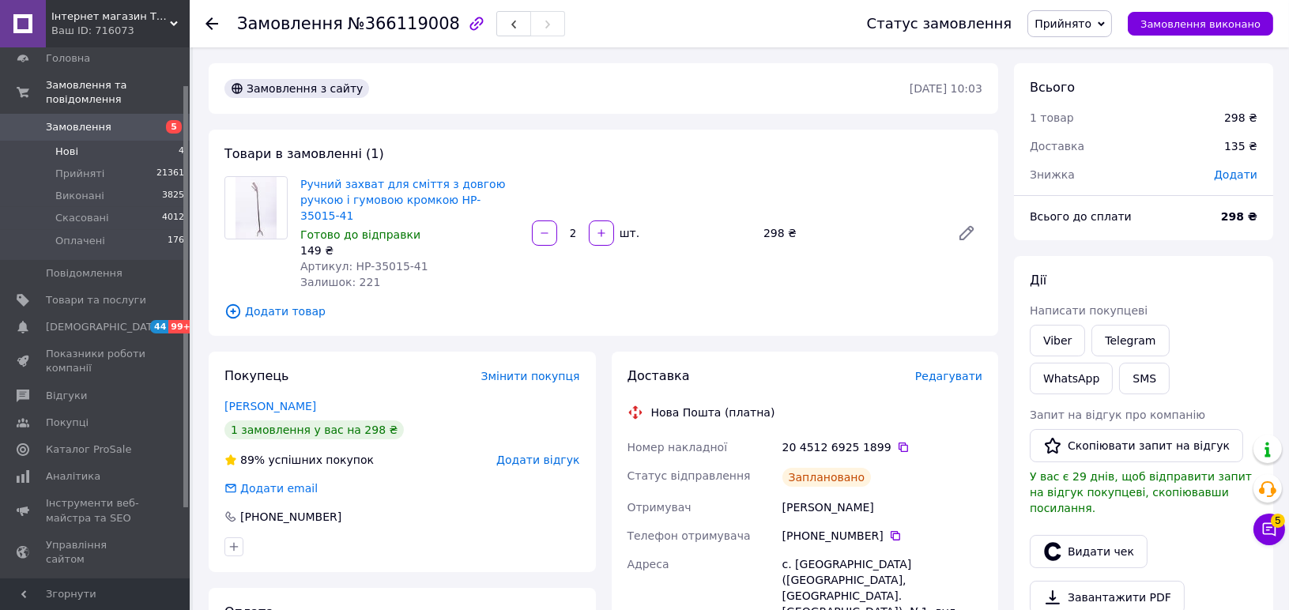
click at [76, 145] on span "Нові" at bounding box center [66, 152] width 23 height 14
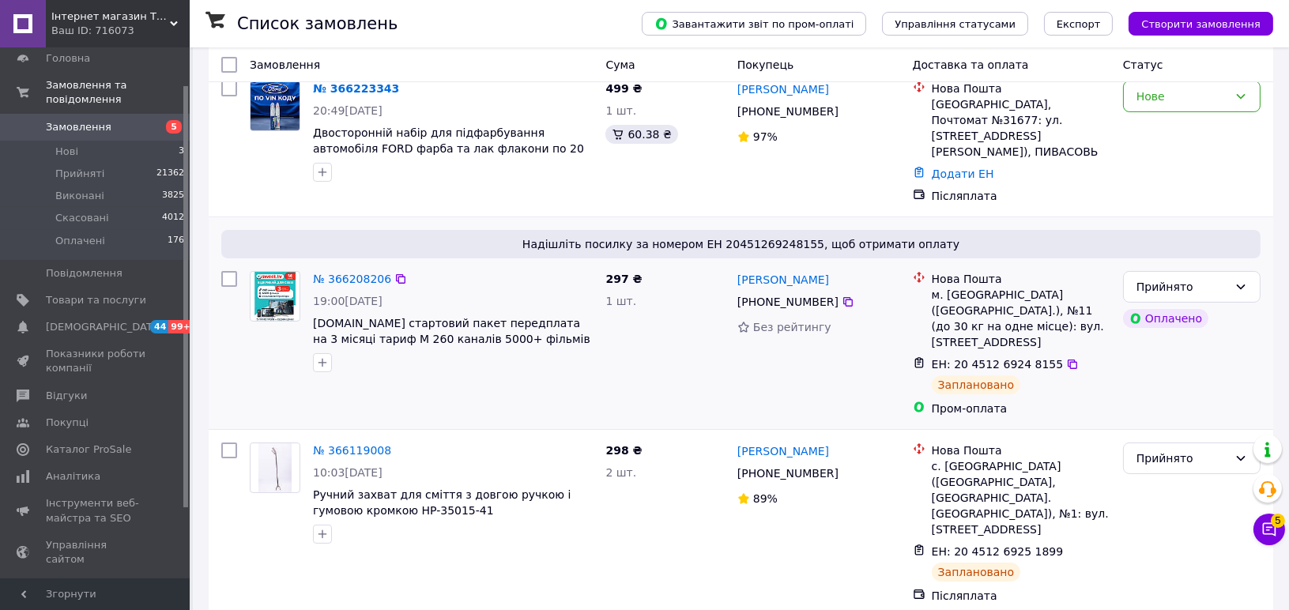
scroll to position [527, 0]
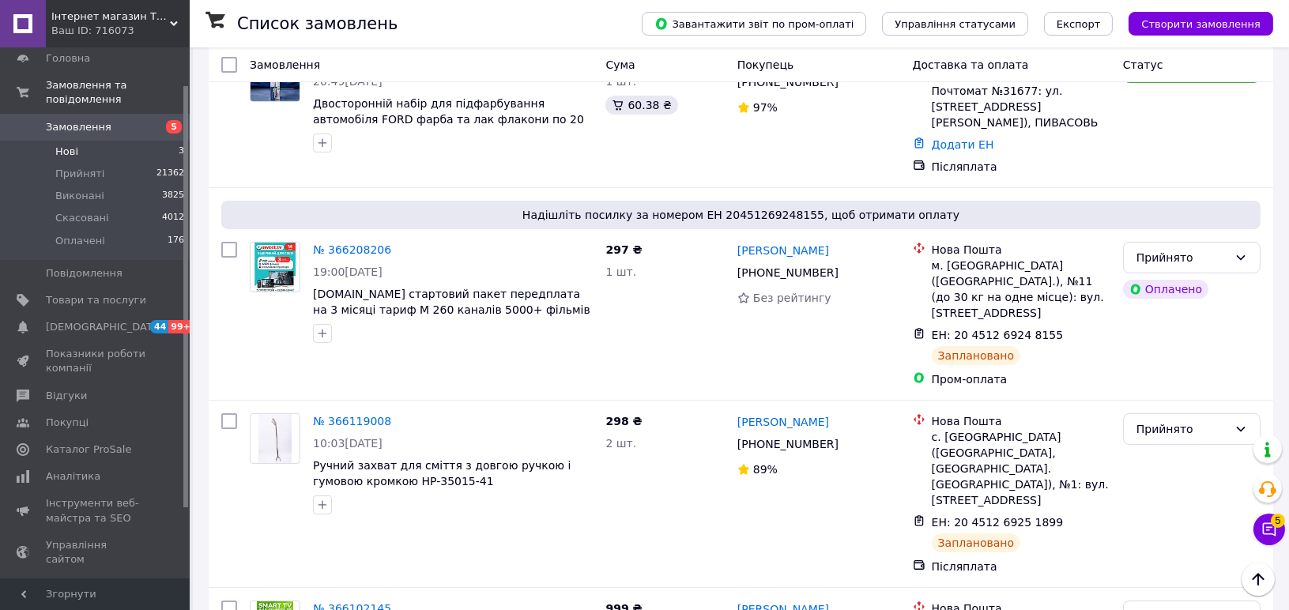
click at [66, 145] on span "Нові" at bounding box center [66, 152] width 23 height 14
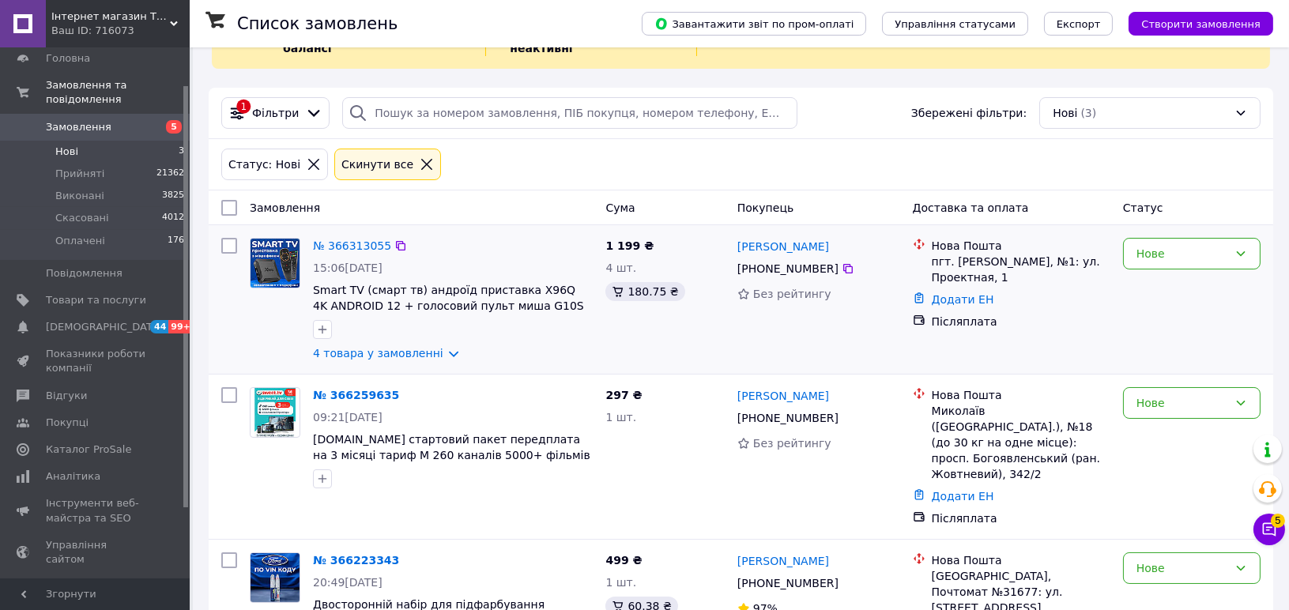
scroll to position [123, 0]
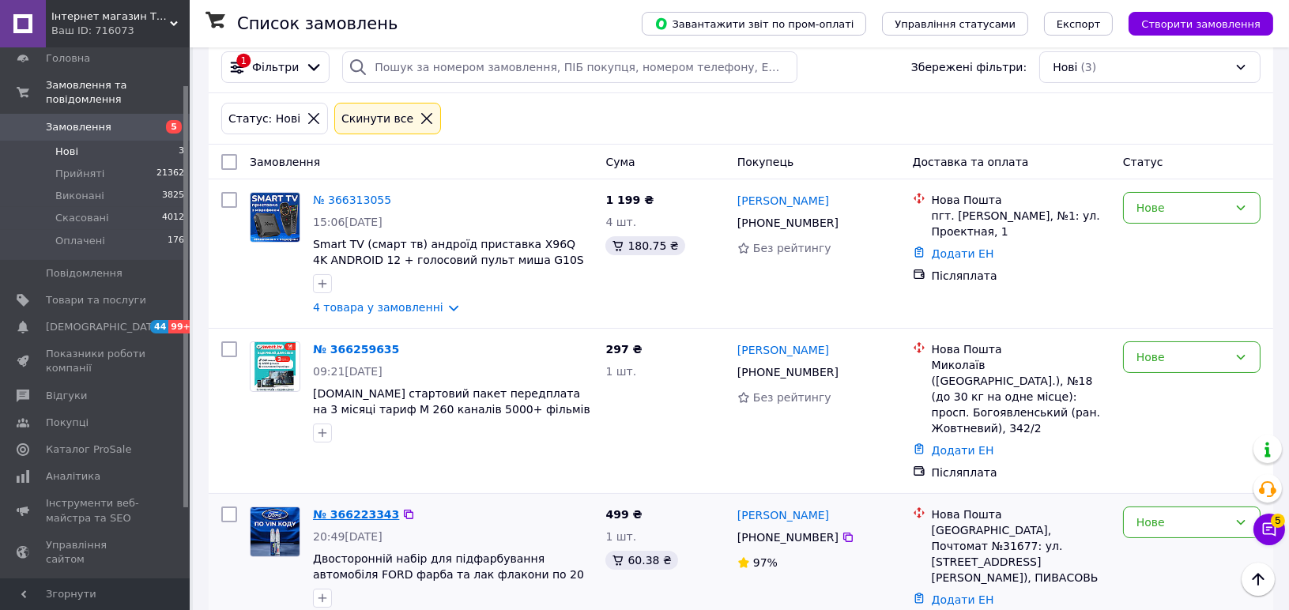
click at [375, 508] on link "№ 366223343" at bounding box center [356, 514] width 86 height 13
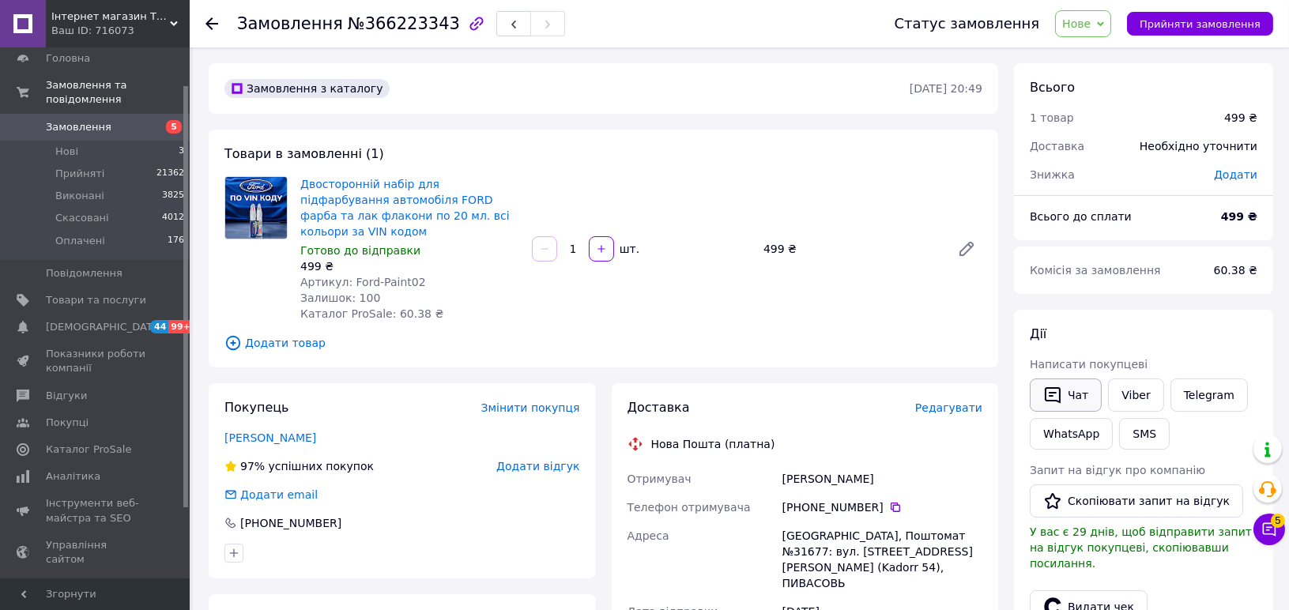
click at [1069, 395] on button "Чат" at bounding box center [1066, 395] width 72 height 33
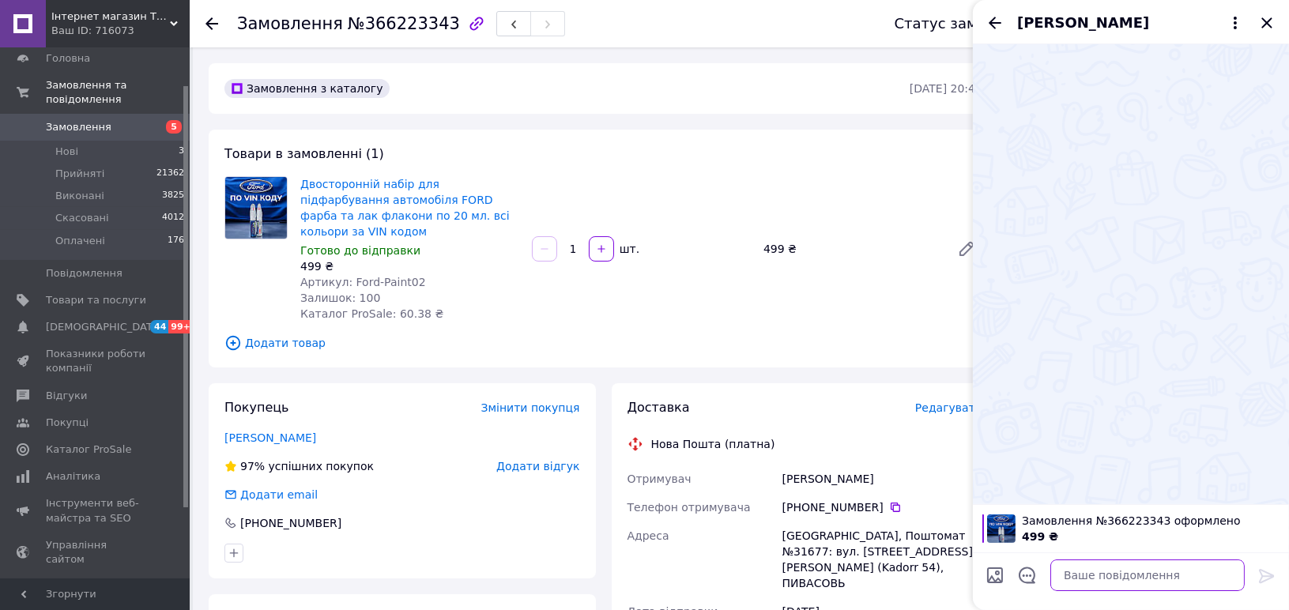
click at [1101, 581] on textarea at bounding box center [1148, 576] width 194 height 32
type textarea "Доброго дня, напишіть він код авто"
click at [1263, 578] on icon at bounding box center [1267, 576] width 19 height 19
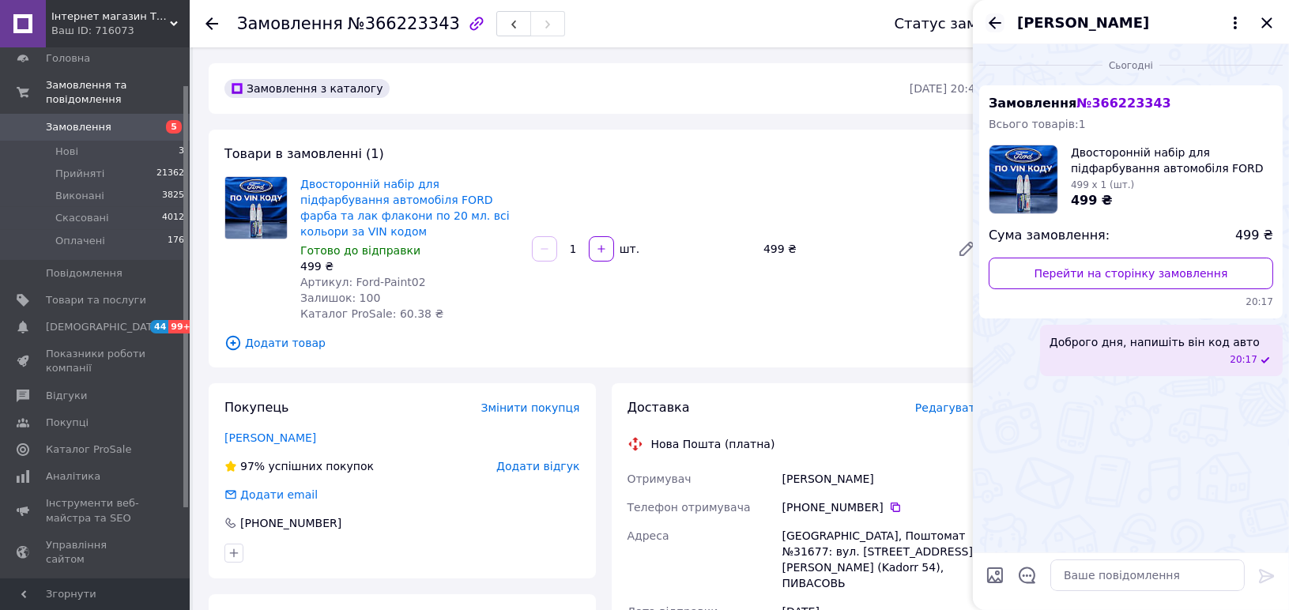
click at [998, 26] on icon "Назад" at bounding box center [995, 22] width 19 height 19
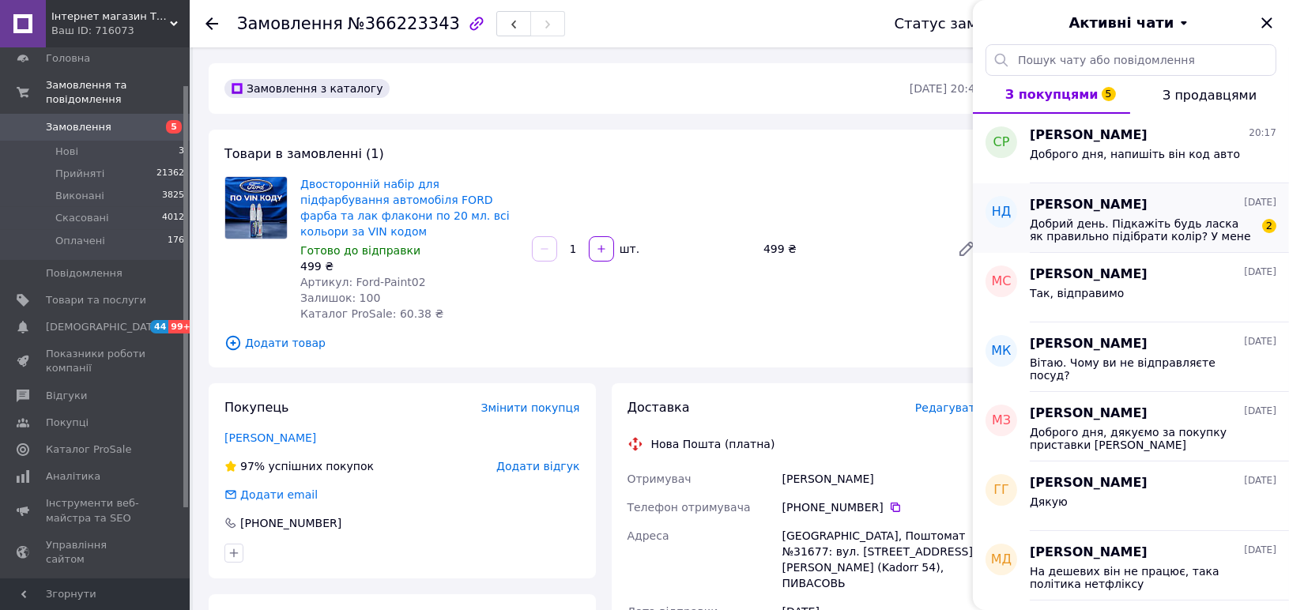
click at [1137, 228] on span "Добрий день. Підкажіть будь ласка як правильно підібрати колір? У мене зелений …" at bounding box center [1142, 229] width 225 height 25
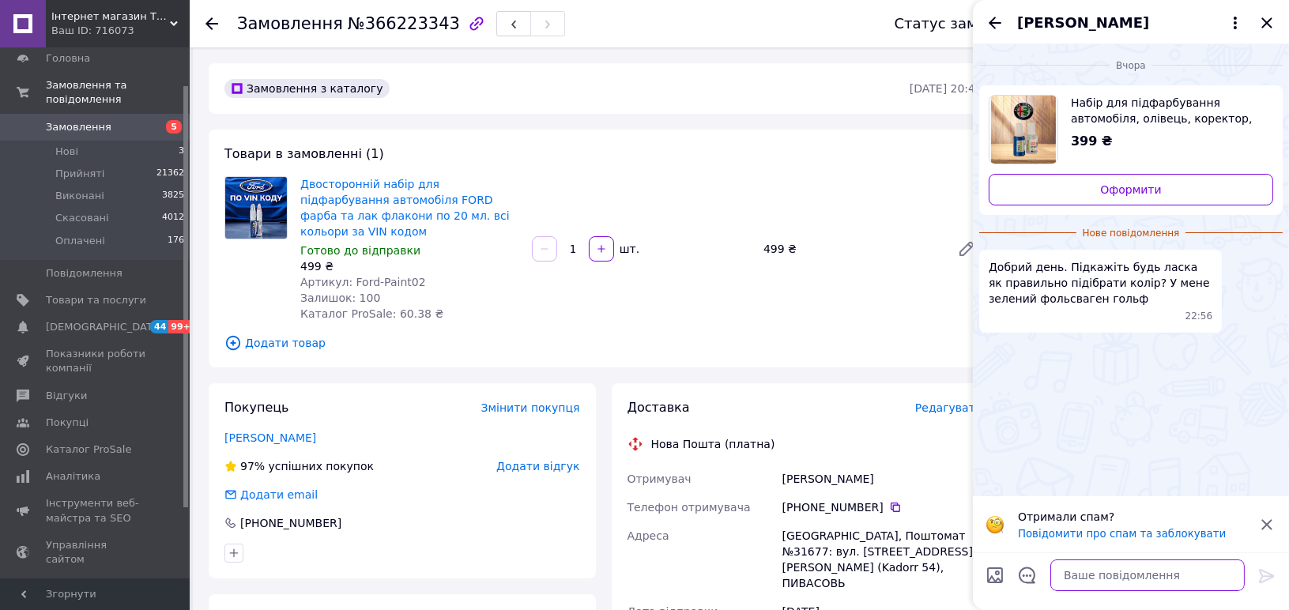
click at [1074, 574] on textarea at bounding box center [1148, 576] width 194 height 32
type textarea "Доброго дня, напишіть він код авто"
click at [1264, 579] on icon at bounding box center [1267, 576] width 19 height 19
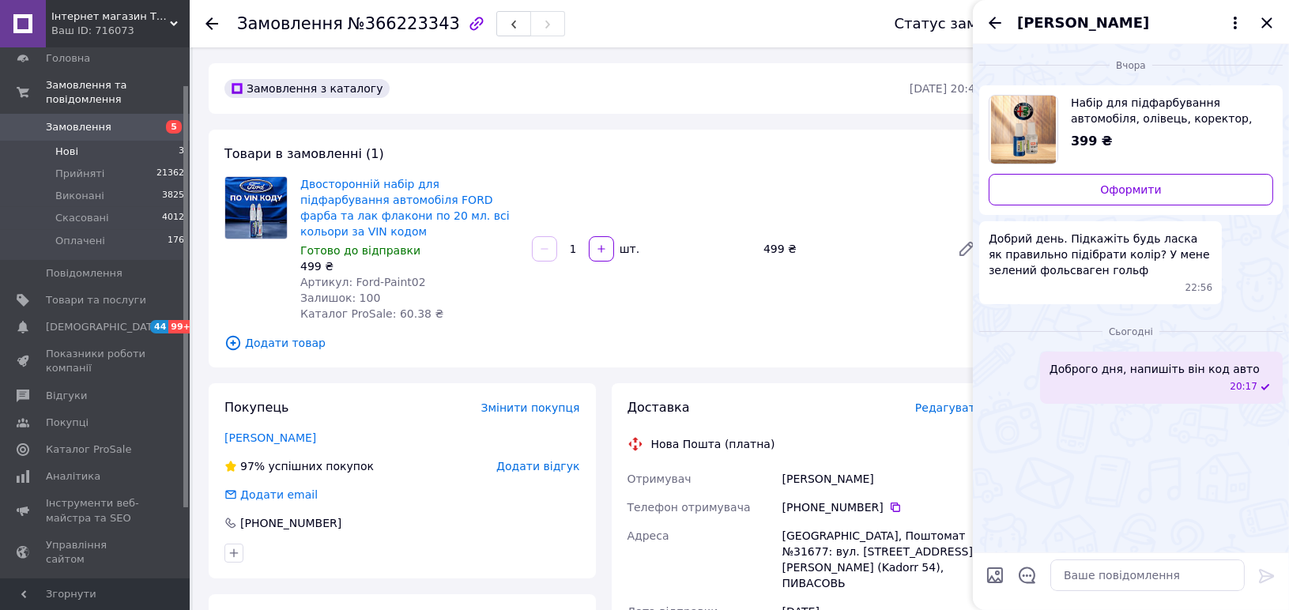
click at [104, 141] on li "Нові 3" at bounding box center [97, 152] width 194 height 22
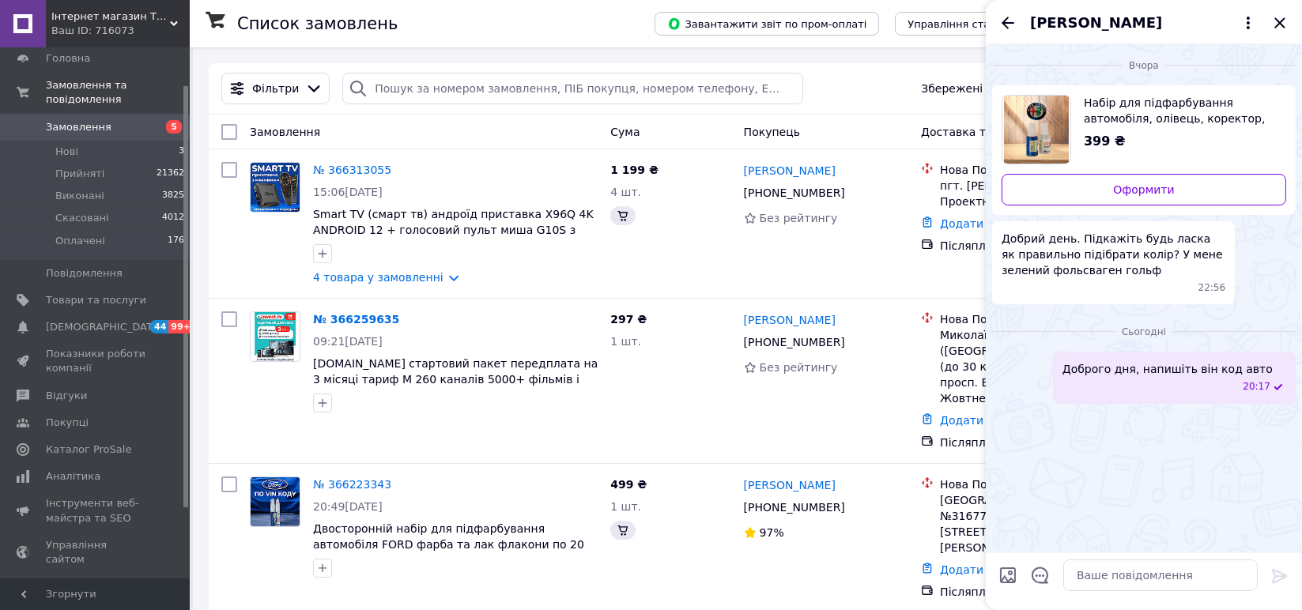
click at [1276, 21] on icon "Закрити" at bounding box center [1280, 22] width 19 height 19
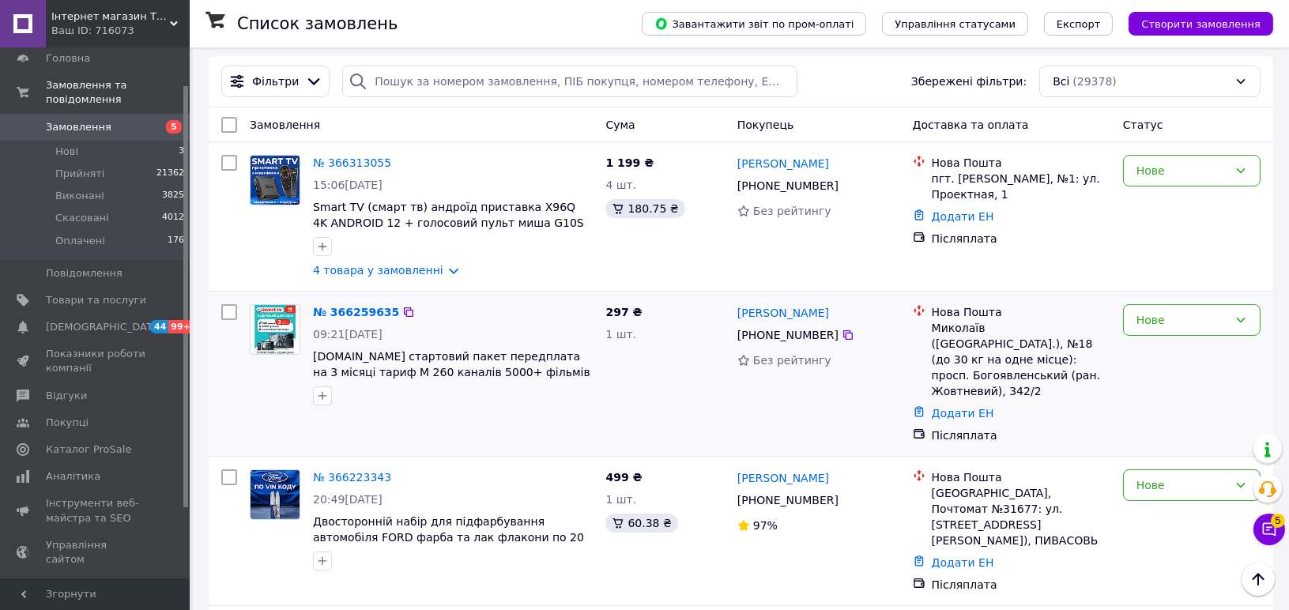
scroll to position [88, 0]
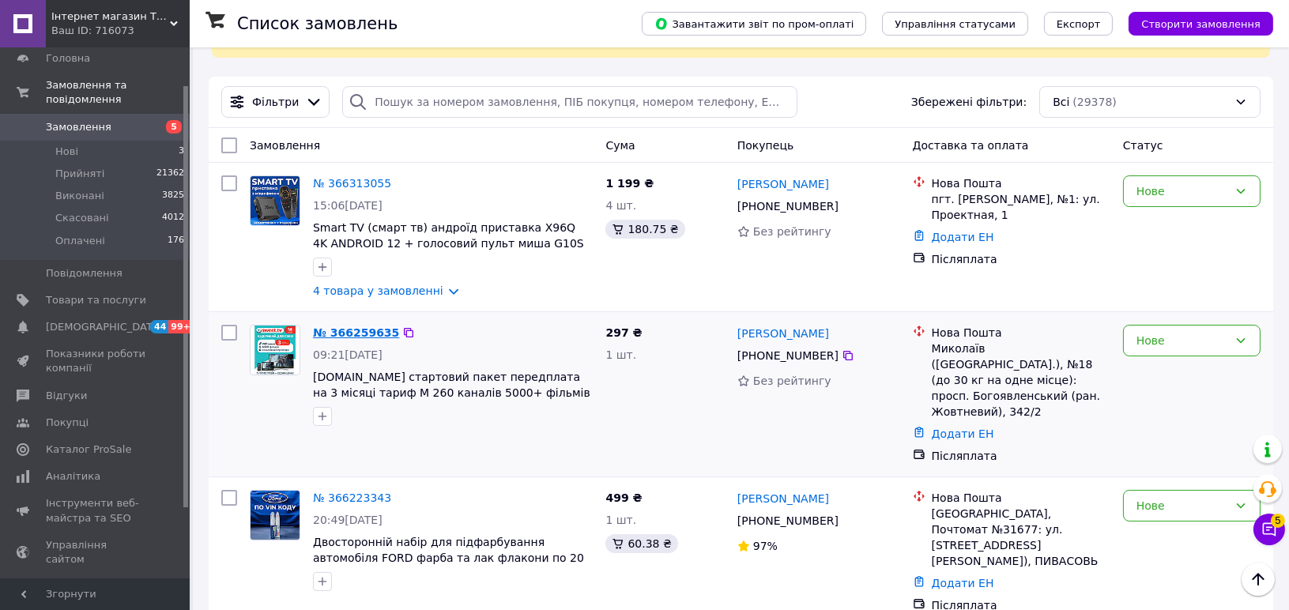
click at [365, 327] on link "№ 366259635" at bounding box center [356, 333] width 86 height 13
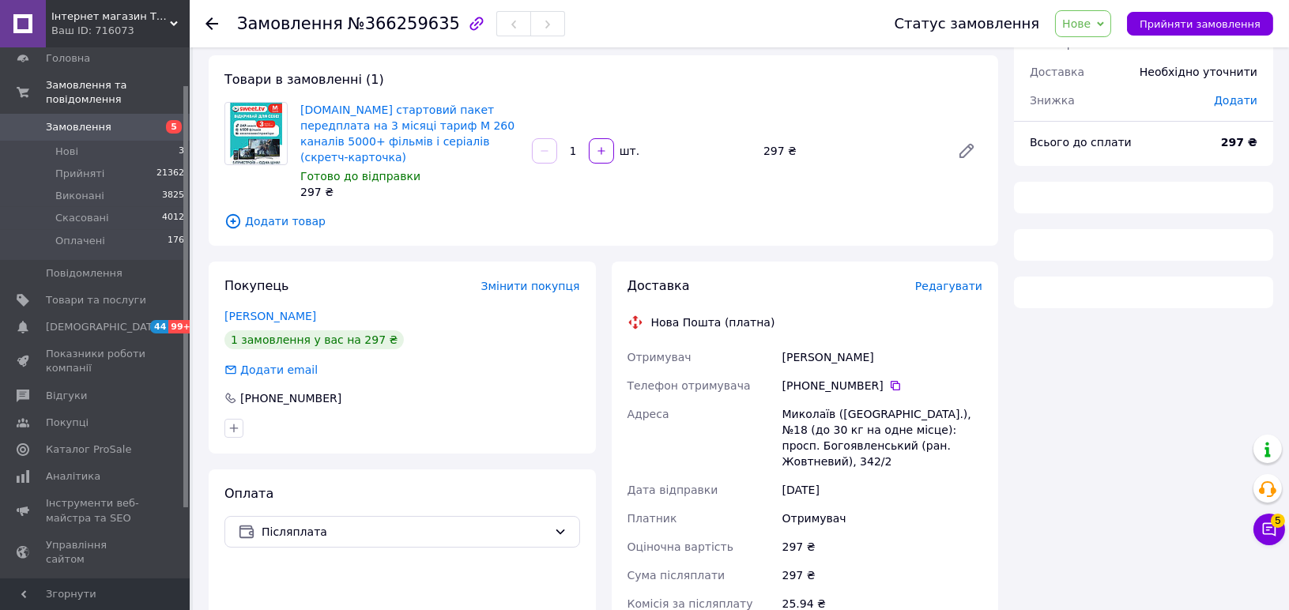
scroll to position [88, 0]
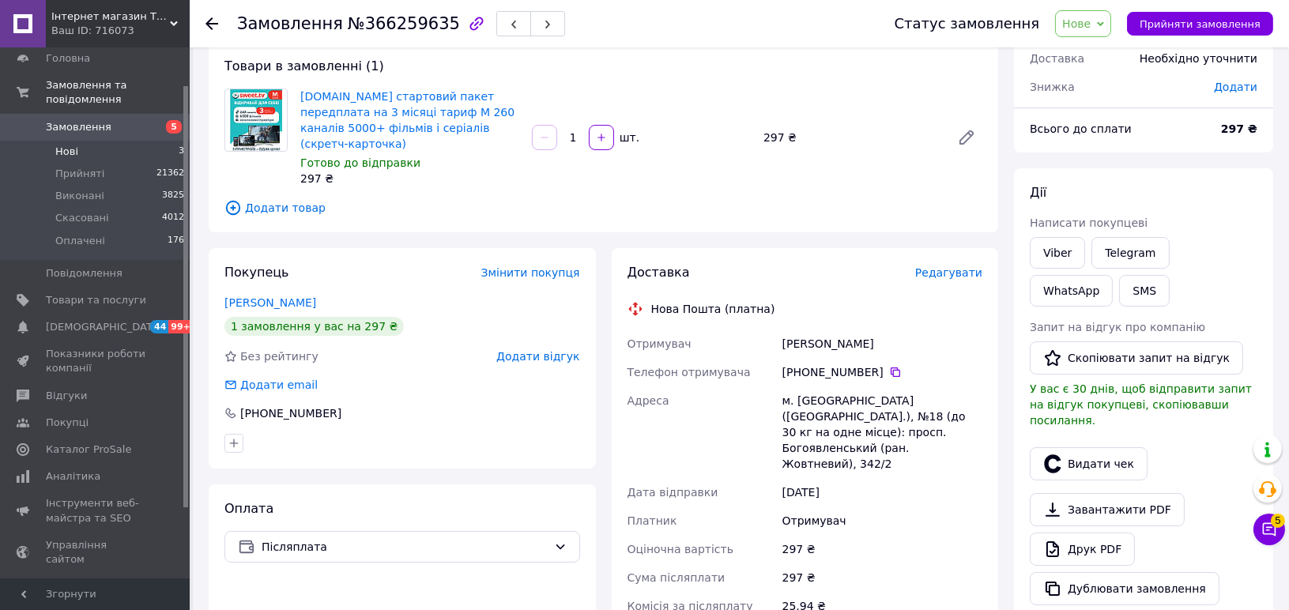
click at [67, 145] on span "Нові" at bounding box center [66, 152] width 23 height 14
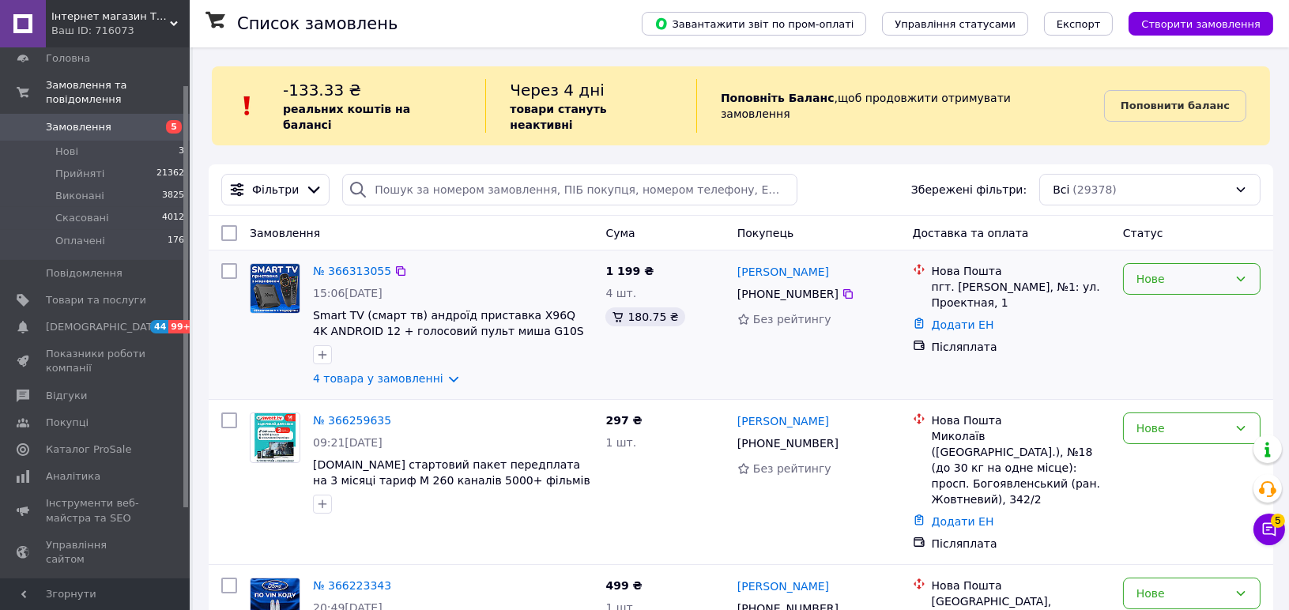
click at [1146, 270] on div "Нове" at bounding box center [1183, 278] width 92 height 17
click at [1153, 297] on li "Прийнято" at bounding box center [1192, 297] width 136 height 28
